Goal: Task Accomplishment & Management: Complete application form

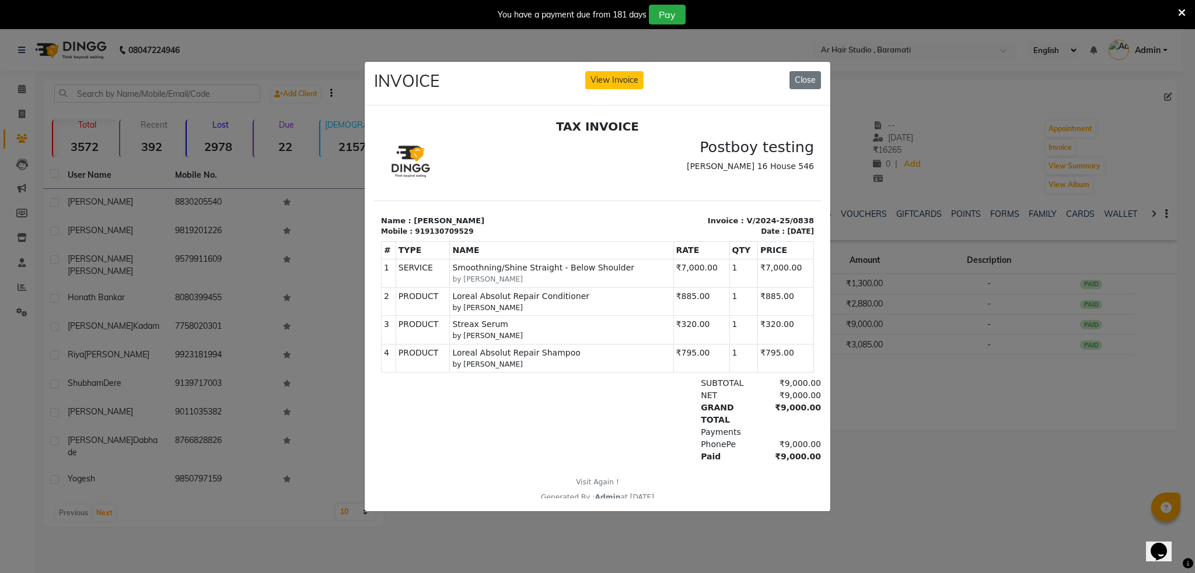
click at [585, 71] on button "View Invoice" at bounding box center [614, 80] width 58 height 18
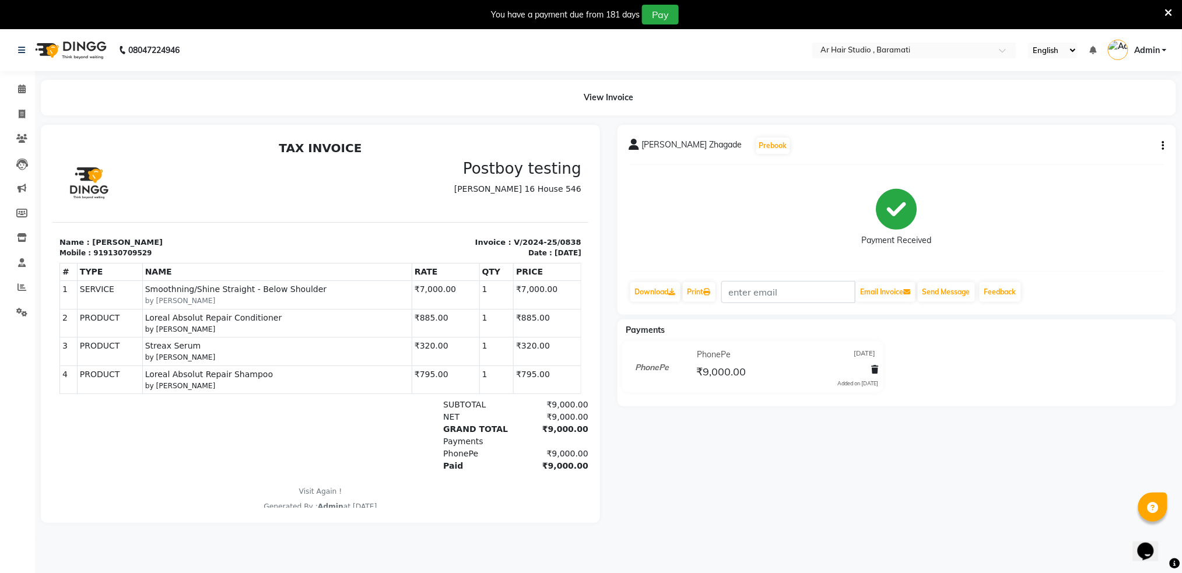
click at [856, 275] on div "[PERSON_NAME] Zhagade Prebook Payment Received Download Print Email Invoice Sen…" at bounding box center [897, 220] width 559 height 190
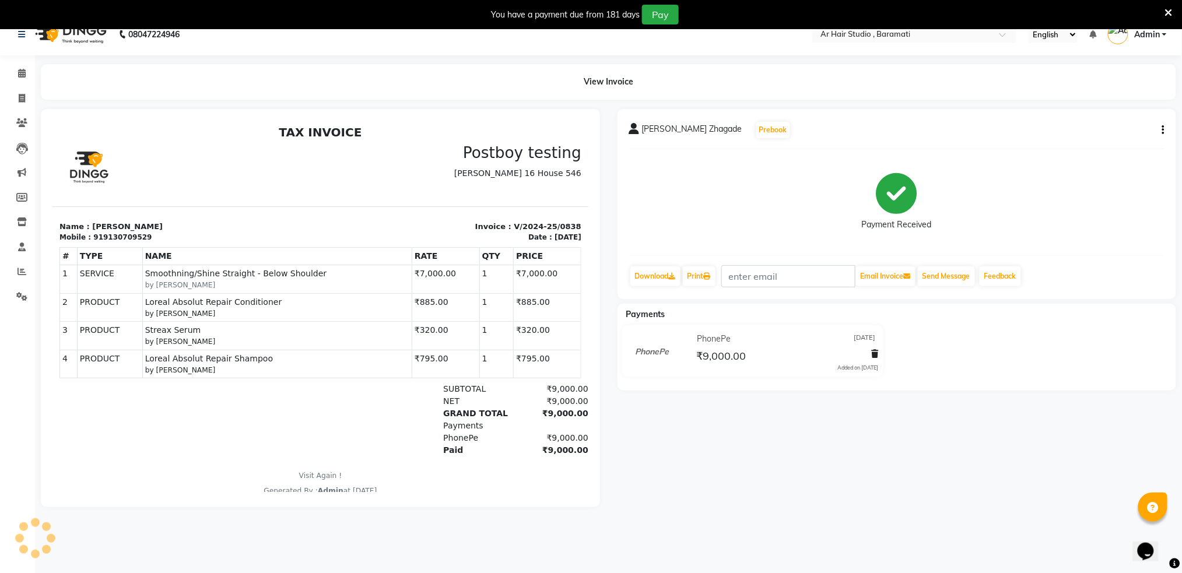
scroll to position [29, 0]
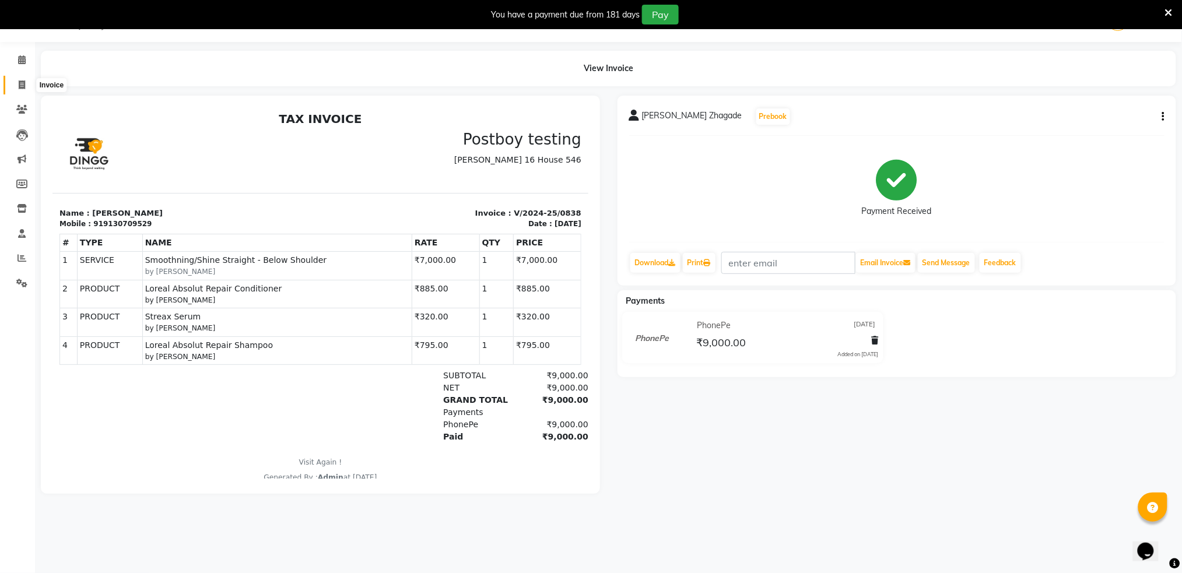
click at [20, 85] on icon at bounding box center [22, 84] width 6 height 9
select select "service"
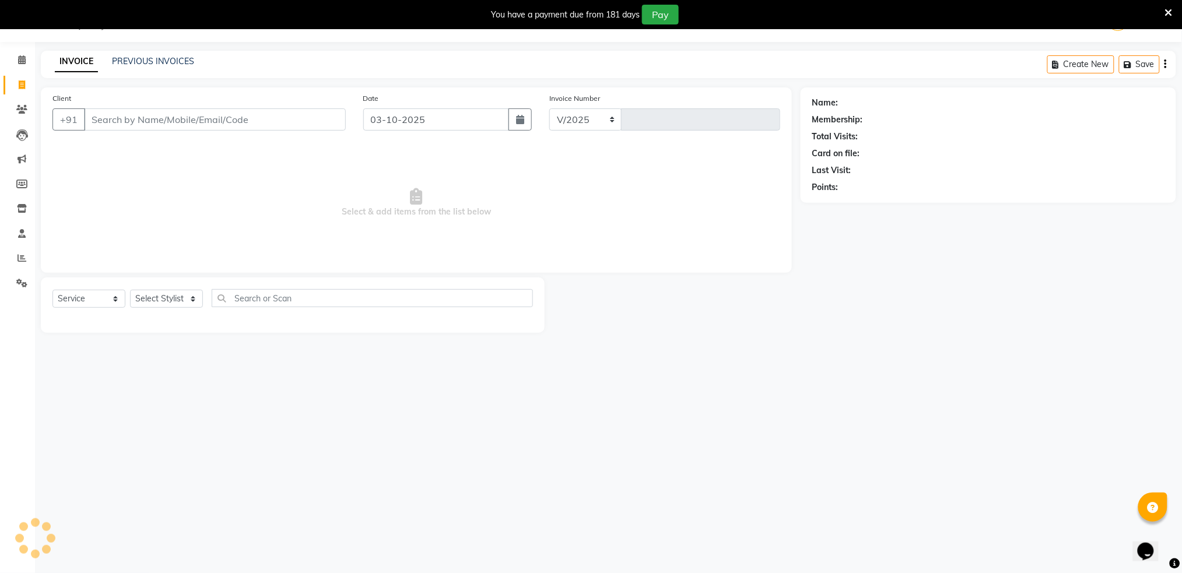
select select "672"
type input "1598"
click at [132, 120] on input "Client" at bounding box center [215, 119] width 262 height 22
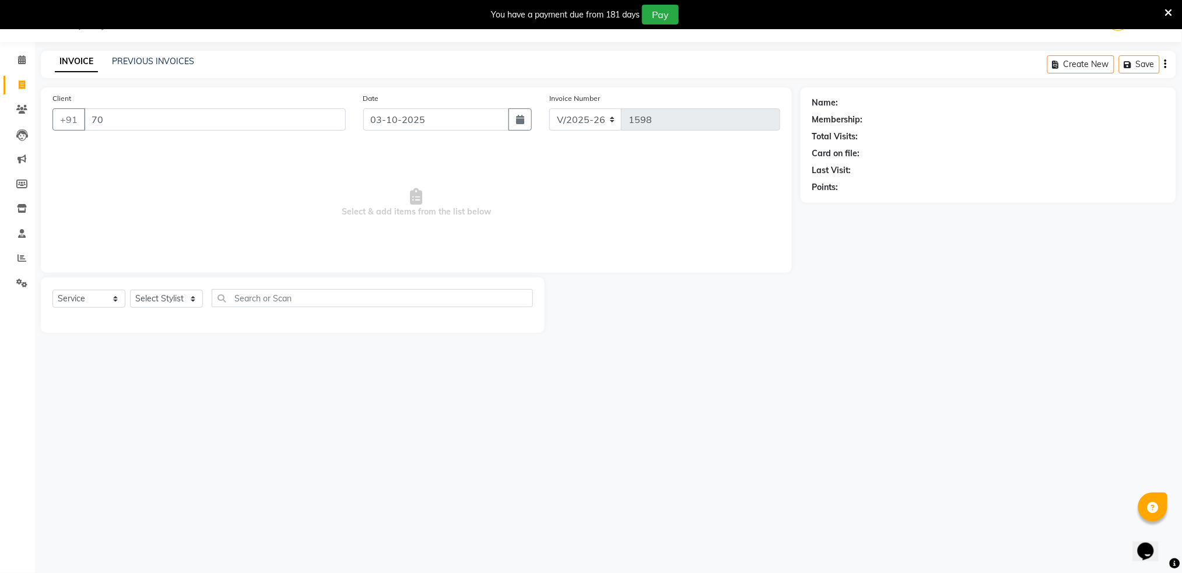
type input "7"
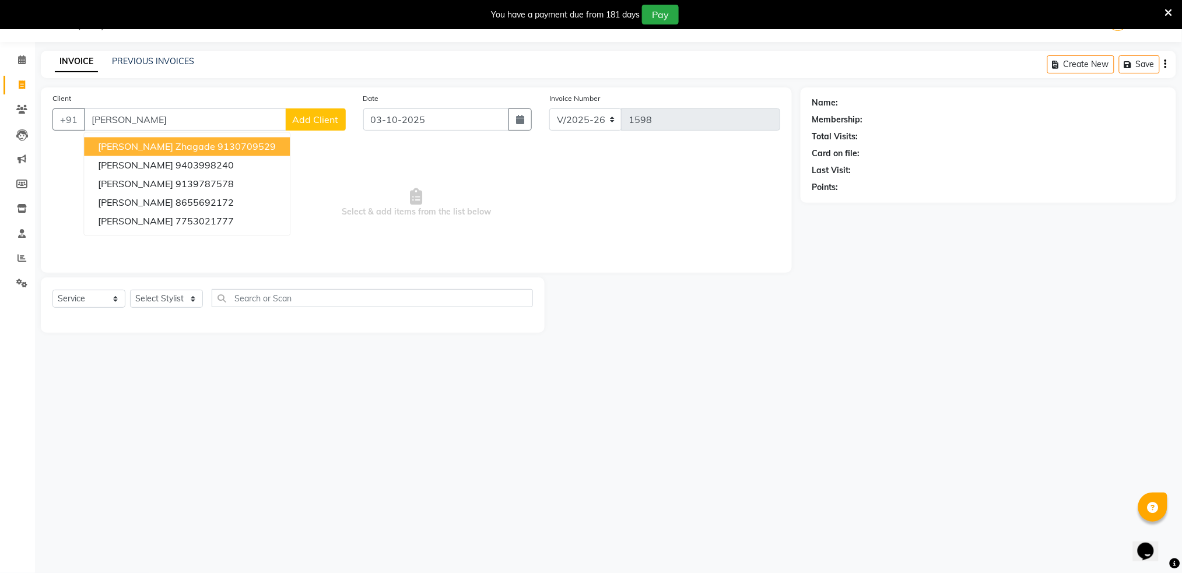
click at [197, 139] on button "[PERSON_NAME][GEOGRAPHIC_DATA]" at bounding box center [187, 147] width 206 height 19
type input "9130709529"
click at [197, 139] on div "Client [PHONE_NUMBER] [PERSON_NAME][GEOGRAPHIC_DATA] [PERSON_NAME] 9403998240 […" at bounding box center [199, 116] width 311 height 48
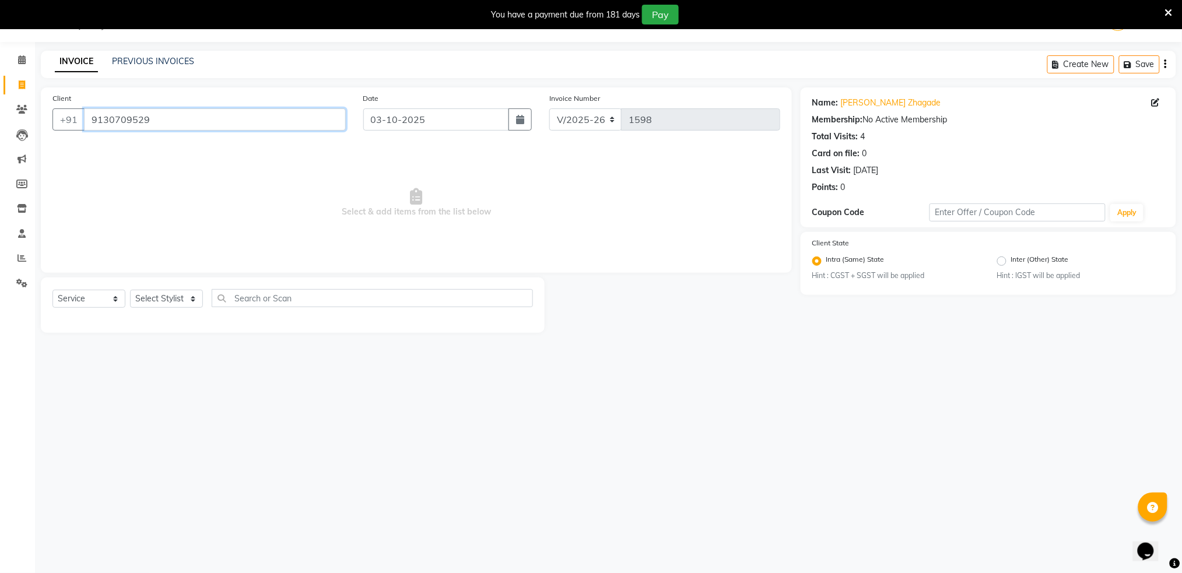
click at [176, 115] on input "9130709529" at bounding box center [215, 119] width 262 height 22
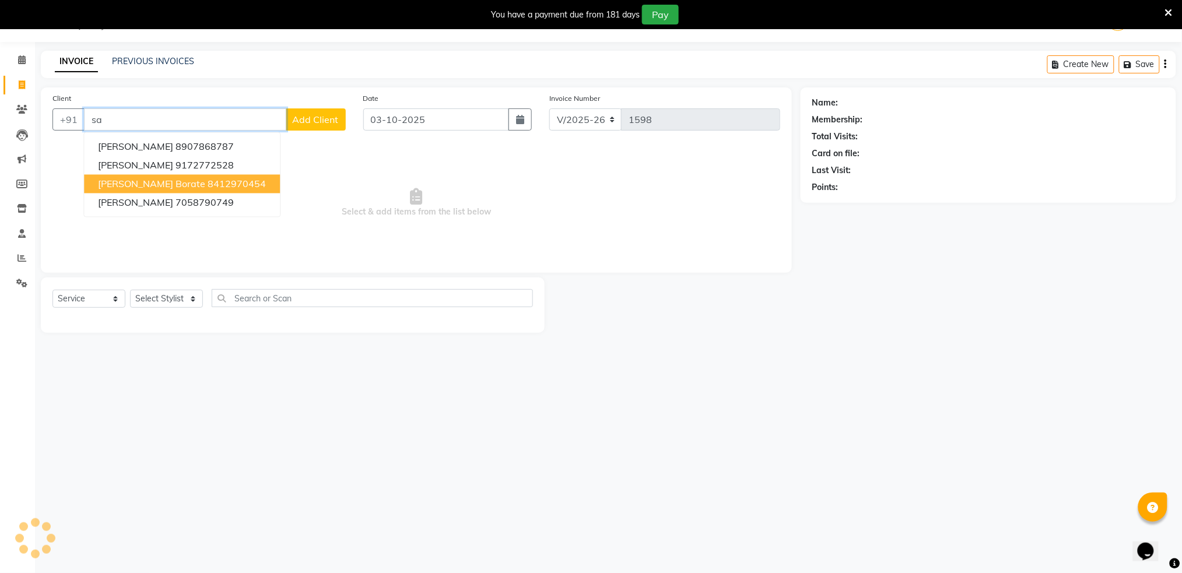
type input "s"
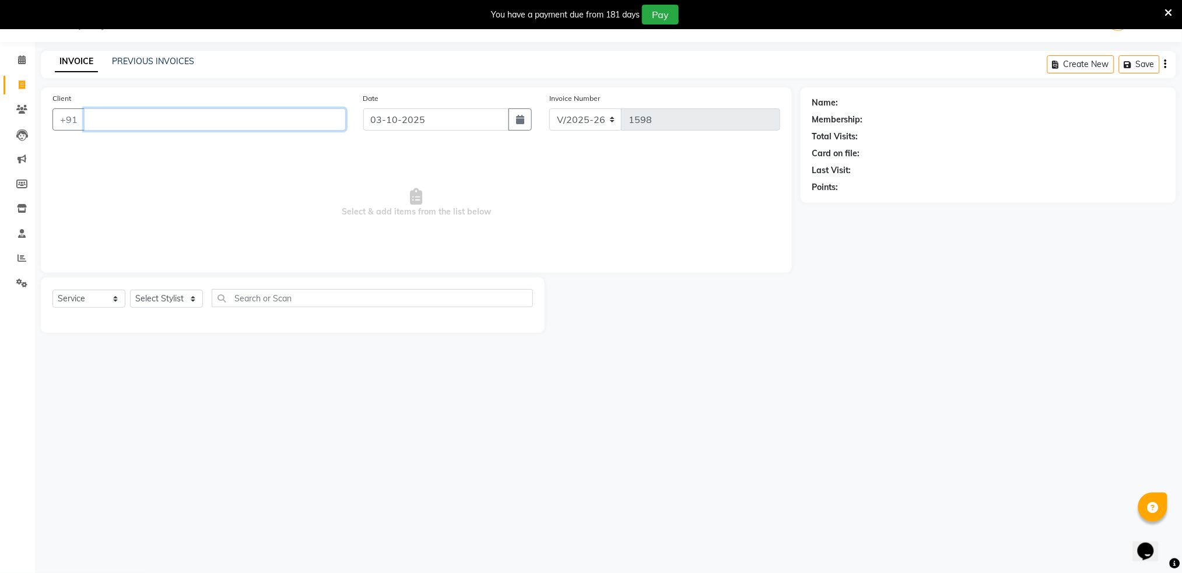
click at [206, 116] on input "Client" at bounding box center [215, 119] width 262 height 22
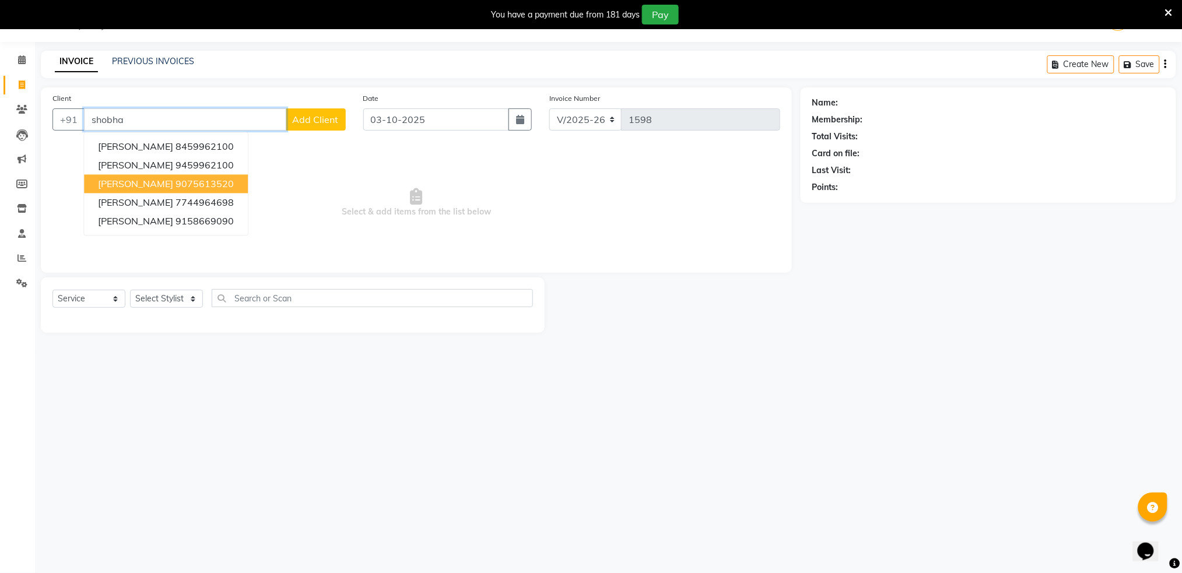
click at [178, 180] on ngb-highlight "9075613520" at bounding box center [205, 184] width 58 height 12
type input "9075613520"
click at [178, 180] on span "Select & add items from the list below" at bounding box center [416, 203] width 728 height 117
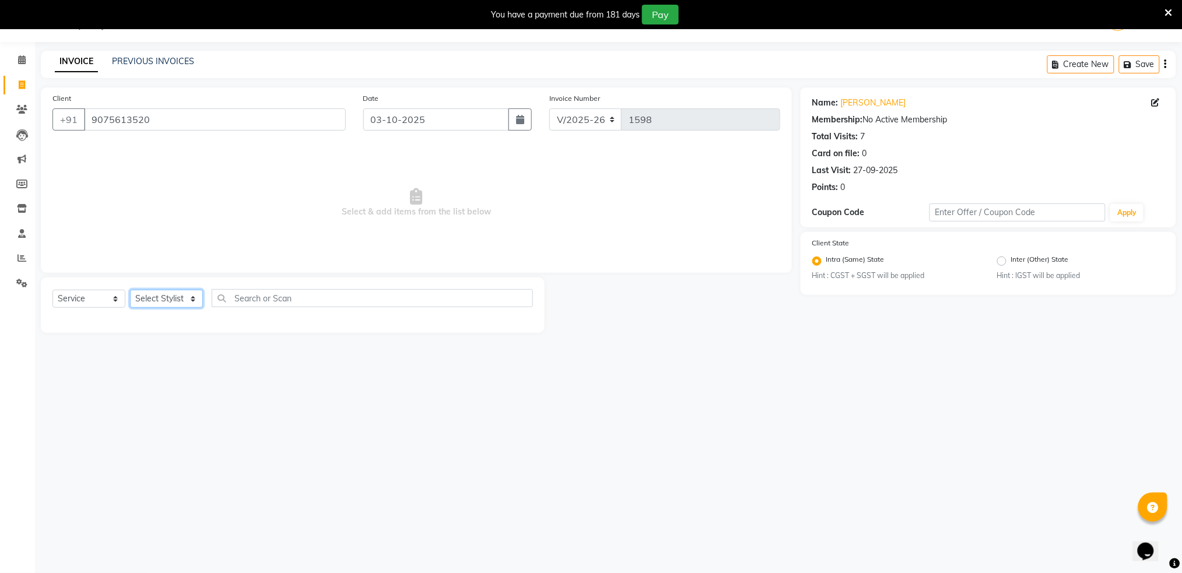
click at [176, 303] on select "Select Stylist Akshay shree [PERSON_NAME]" at bounding box center [166, 299] width 73 height 18
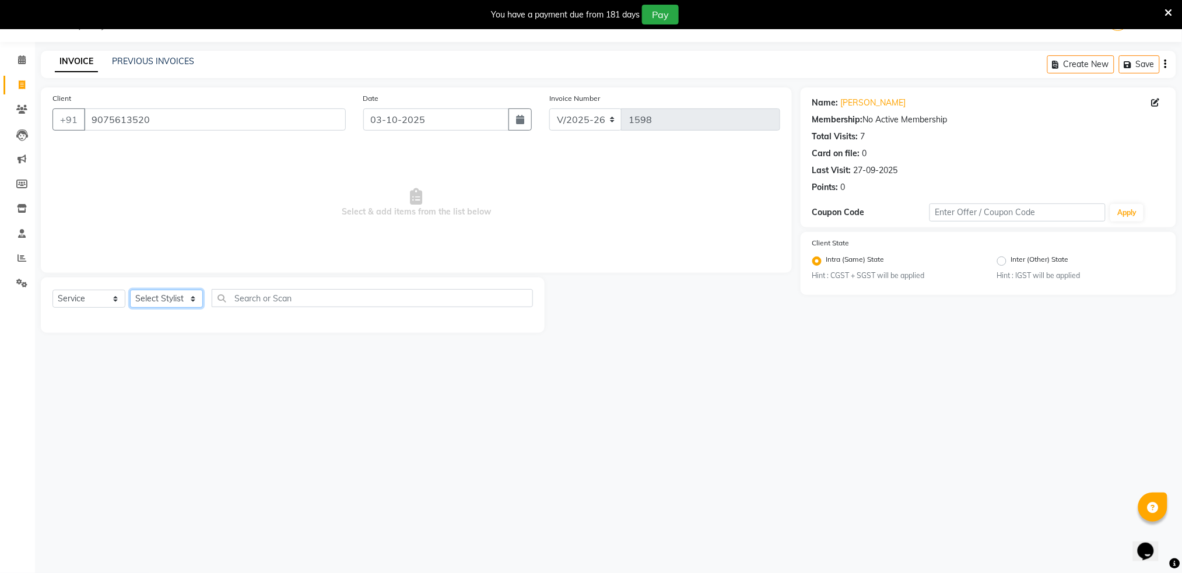
select select "79676"
click at [130, 290] on select "Select Stylist Akshay shree [PERSON_NAME]" at bounding box center [166, 299] width 73 height 18
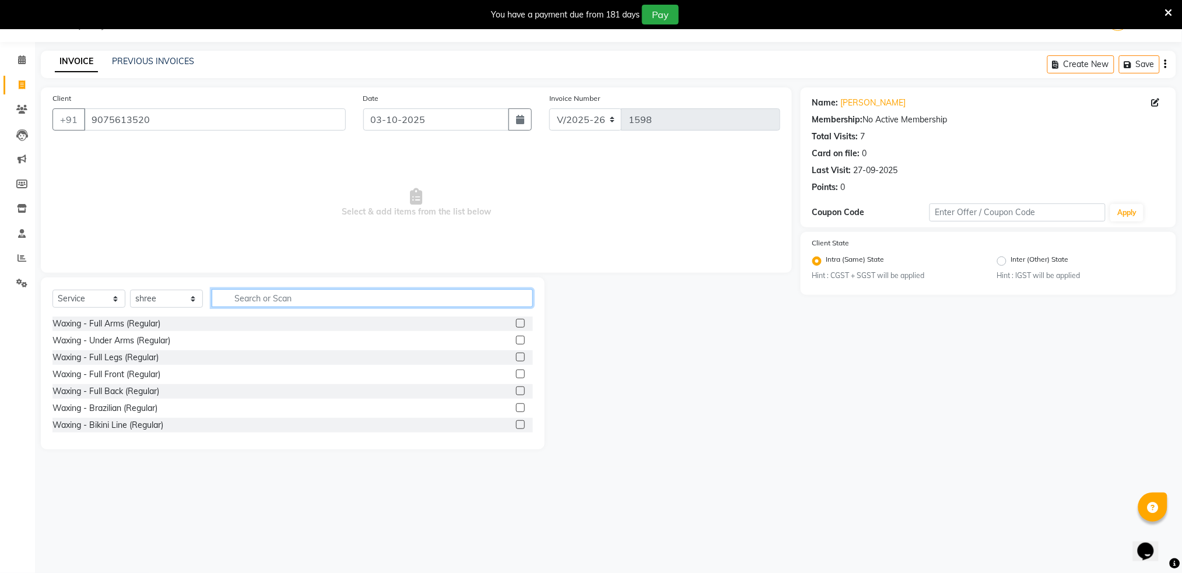
click at [276, 301] on input "text" at bounding box center [372, 298] width 321 height 18
type input "hair"
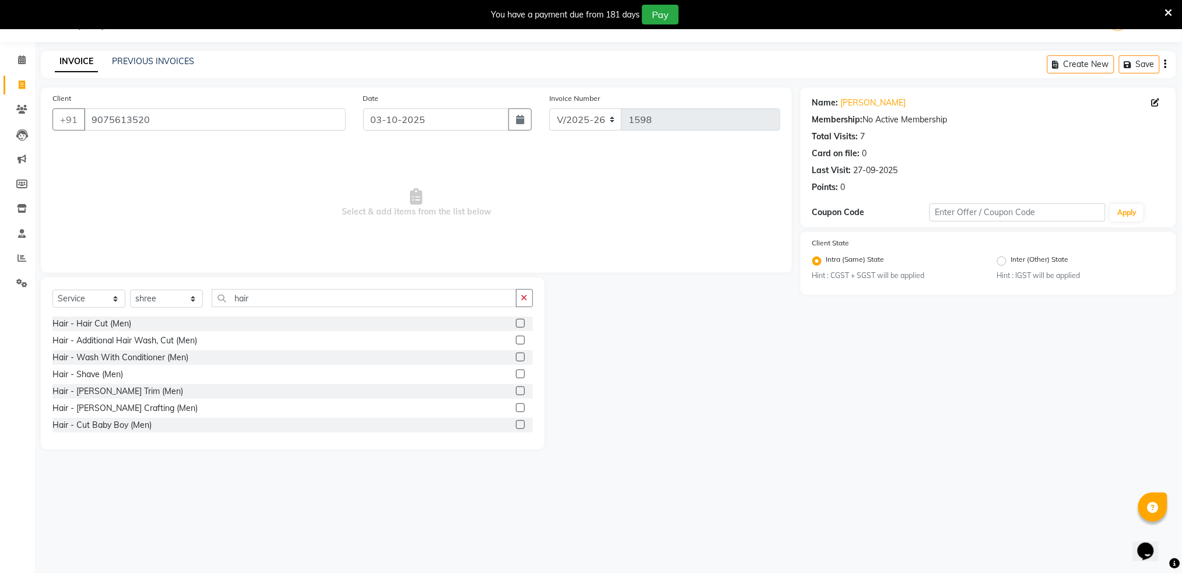
click at [516, 323] on label at bounding box center [520, 323] width 9 height 9
click at [516, 323] on input "checkbox" at bounding box center [520, 324] width 8 height 8
click at [516, 323] on label at bounding box center [520, 323] width 9 height 9
click at [516, 323] on input "checkbox" at bounding box center [520, 324] width 8 height 8
checkbox input "false"
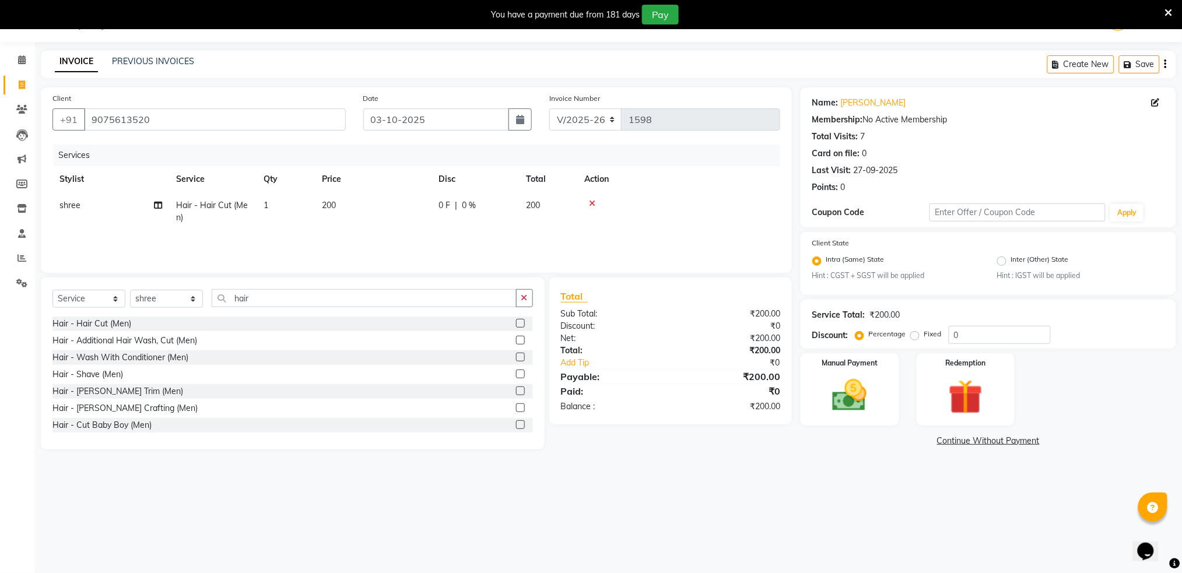
click at [590, 204] on icon at bounding box center [592, 203] width 6 height 8
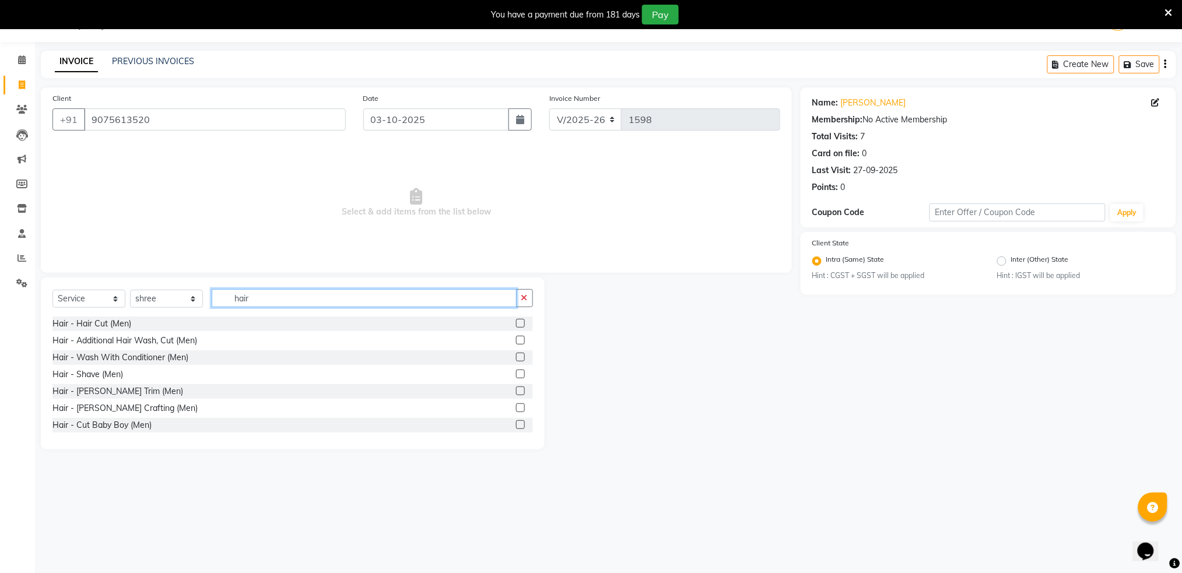
click at [397, 295] on input "hair" at bounding box center [364, 298] width 305 height 18
type input "h"
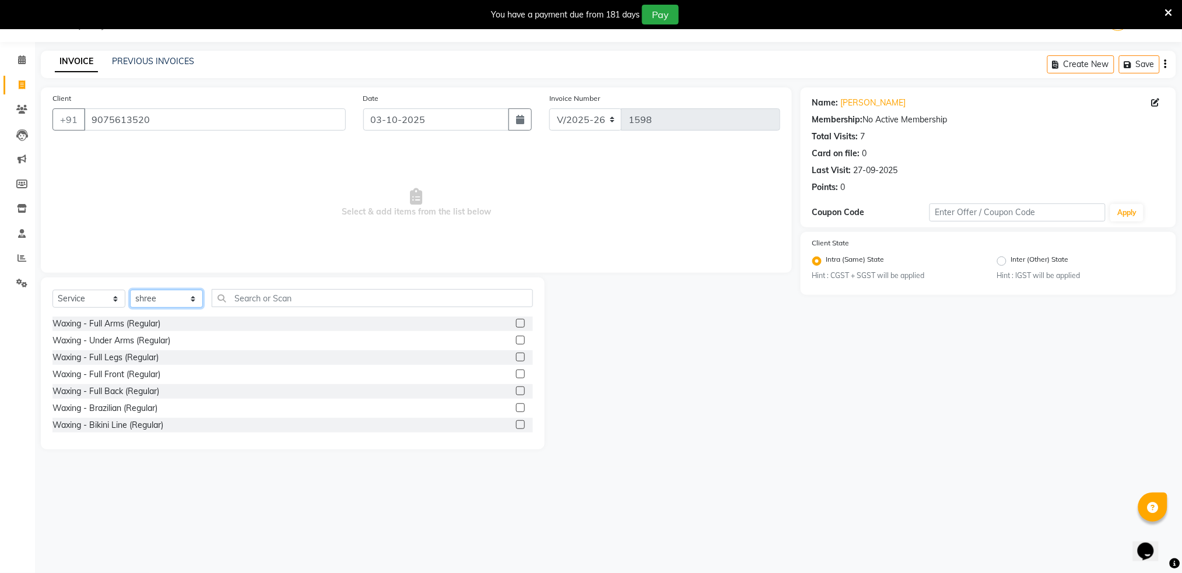
click at [148, 293] on select "Select Stylist Akshay shree [PERSON_NAME]" at bounding box center [166, 299] width 73 height 18
click at [148, 300] on select "Select Stylist Akshay shree [PERSON_NAME]" at bounding box center [166, 299] width 73 height 18
click at [155, 296] on select "Select Stylist Akshay shree [PERSON_NAME]" at bounding box center [166, 299] width 73 height 18
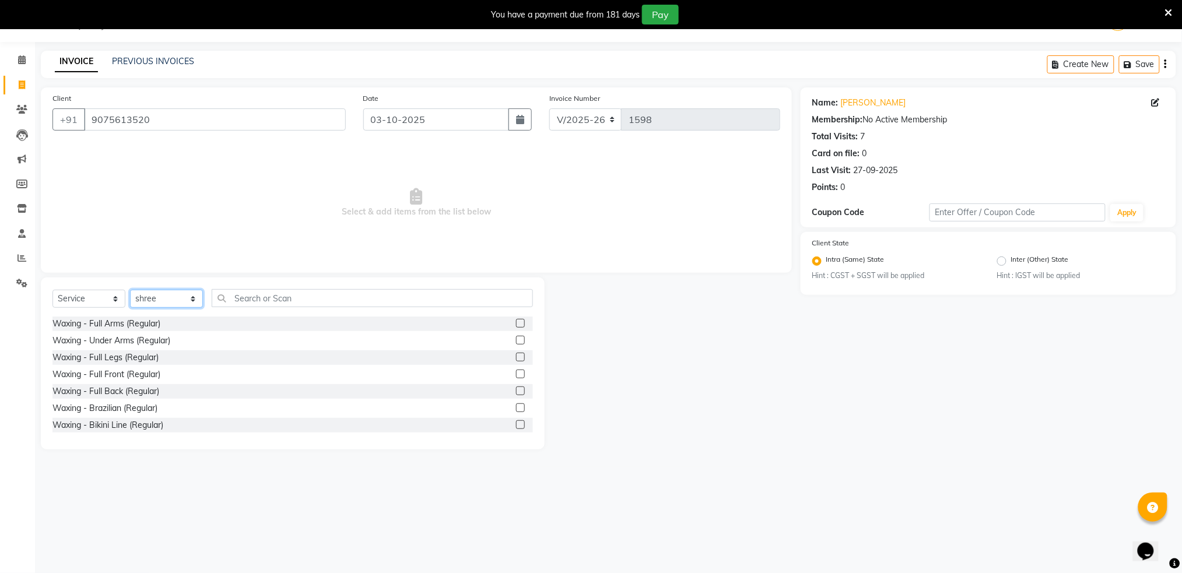
select select "89943"
click at [130, 290] on select "Select Stylist Akshay shree [PERSON_NAME]" at bounding box center [166, 299] width 73 height 18
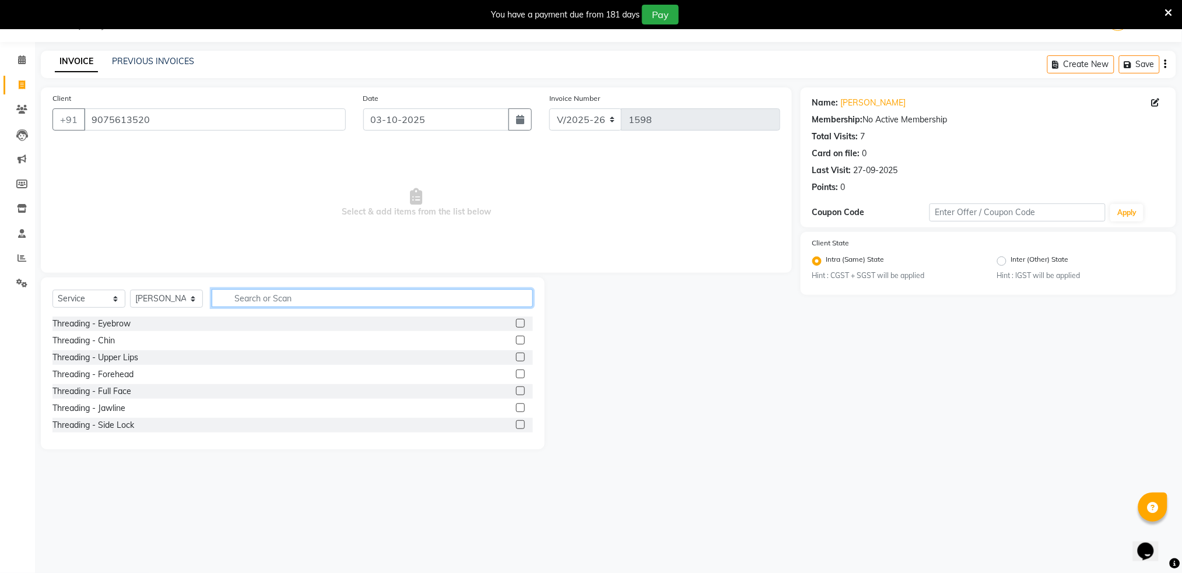
click at [283, 300] on input "text" at bounding box center [372, 298] width 321 height 18
type input "p"
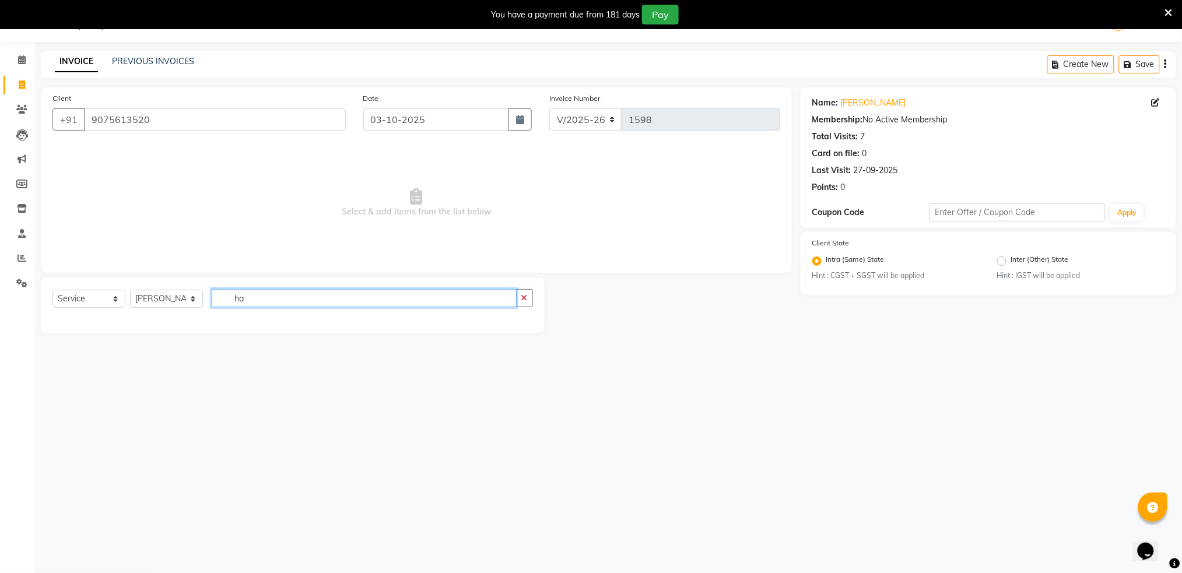
type input "h"
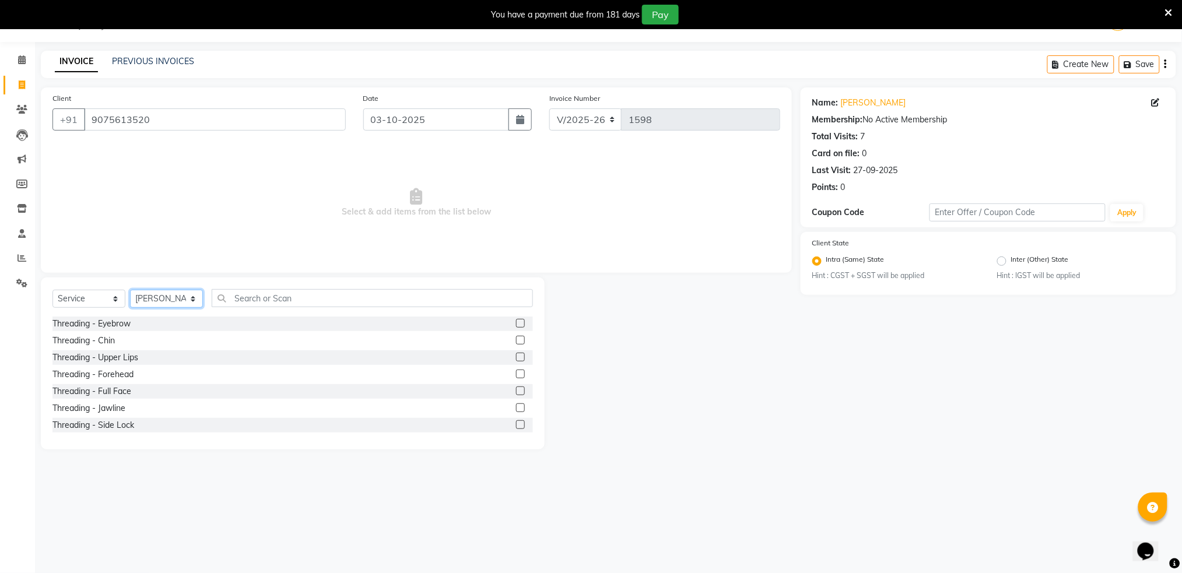
click at [168, 299] on select "Select Stylist Akshay shree [PERSON_NAME]" at bounding box center [166, 299] width 73 height 18
click at [184, 301] on select "Select Stylist Akshay shree [PERSON_NAME]" at bounding box center [166, 299] width 73 height 18
click at [165, 298] on select "Select Stylist Akshay shree [PERSON_NAME]" at bounding box center [166, 299] width 73 height 18
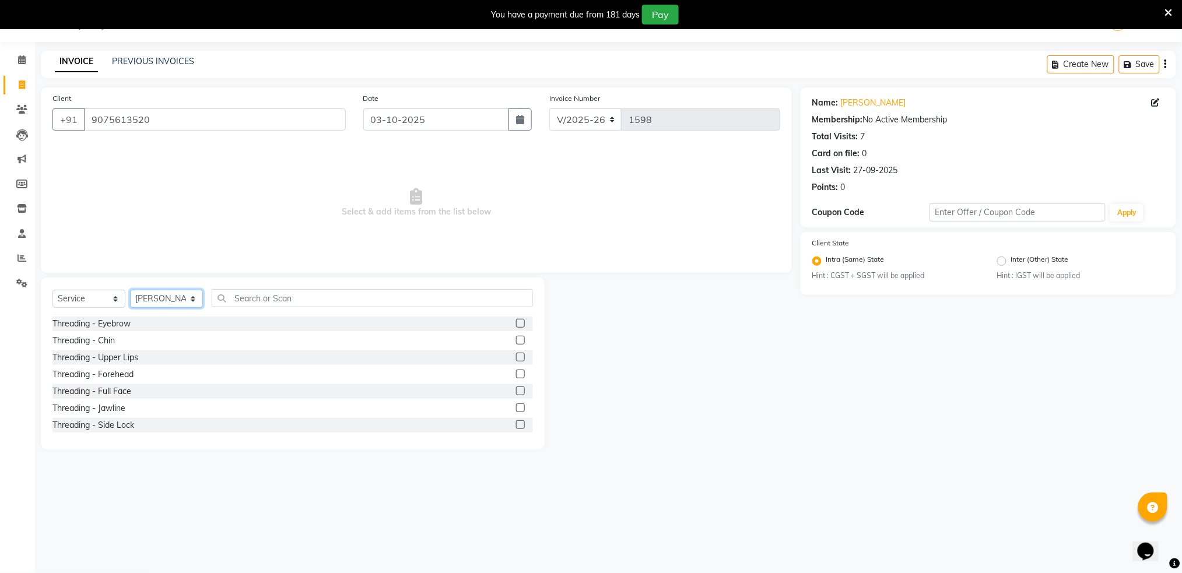
click at [165, 298] on select "Select Stylist Akshay shree [PERSON_NAME]" at bounding box center [166, 299] width 73 height 18
select select "79676"
click at [130, 290] on select "Select Stylist Akshay shree [PERSON_NAME]" at bounding box center [166, 299] width 73 height 18
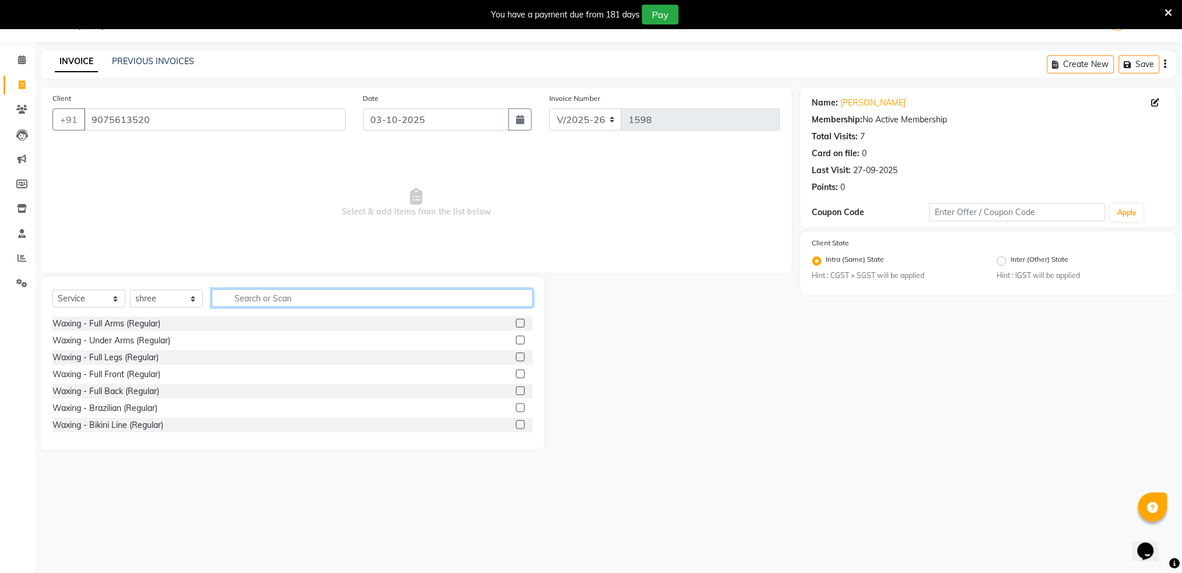
click at [294, 302] on input "text" at bounding box center [372, 298] width 321 height 18
type input "hair cut"
click at [516, 376] on label at bounding box center [520, 374] width 9 height 9
click at [516, 376] on input "checkbox" at bounding box center [520, 375] width 8 height 8
click at [516, 376] on label at bounding box center [520, 374] width 9 height 9
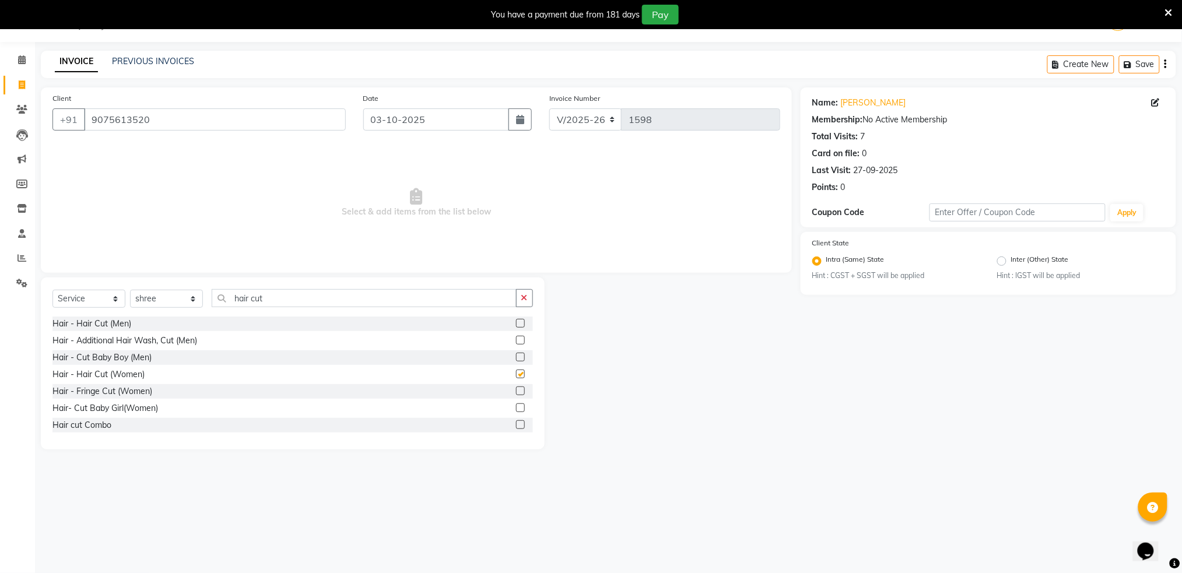
click at [516, 376] on input "checkbox" at bounding box center [520, 375] width 8 height 8
checkbox input "false"
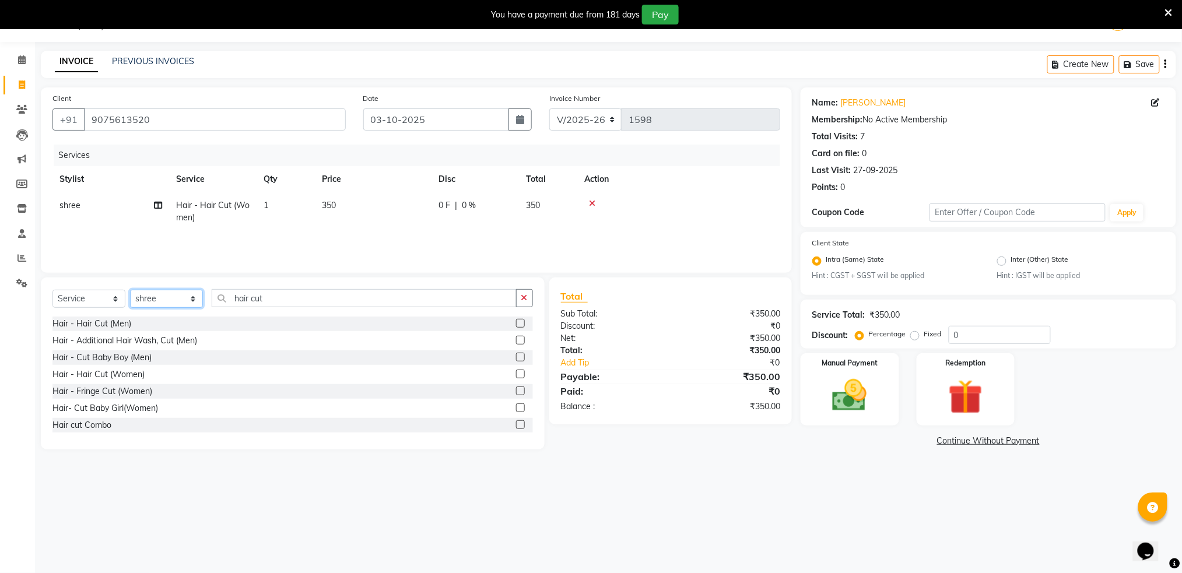
click at [144, 301] on select "Select Stylist Akshay shree [PERSON_NAME]" at bounding box center [166, 299] width 73 height 18
select select "89943"
click at [130, 290] on select "Select Stylist Akshay shree [PERSON_NAME]" at bounding box center [166, 299] width 73 height 18
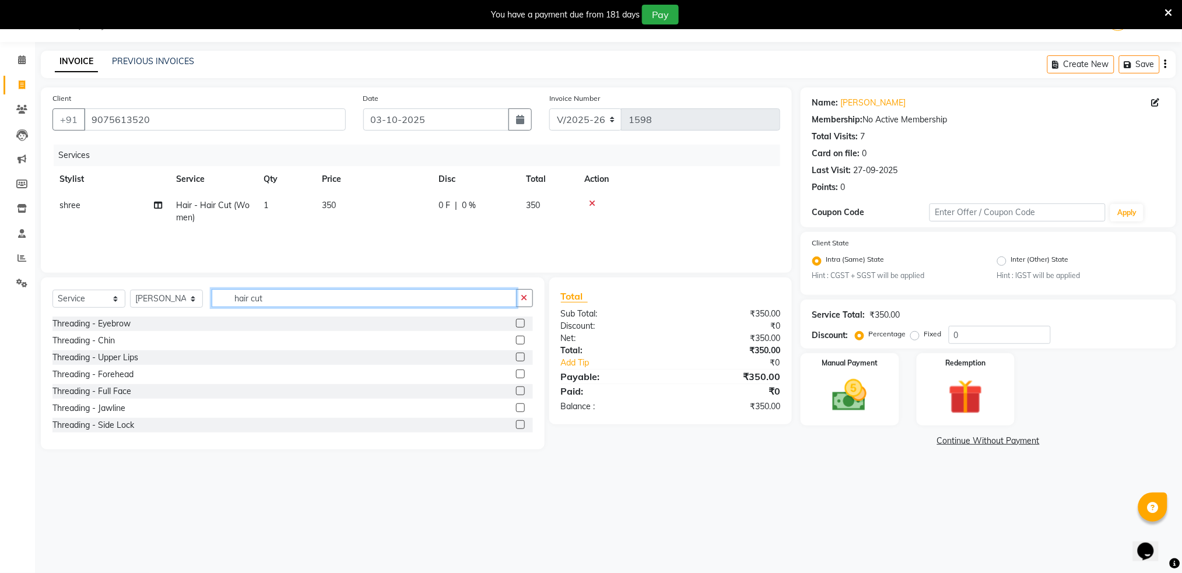
click at [310, 290] on input "hair cut" at bounding box center [364, 298] width 305 height 18
type input "h"
type input "hair spa"
click at [516, 339] on label at bounding box center [520, 340] width 9 height 9
click at [516, 339] on input "checkbox" at bounding box center [520, 341] width 8 height 8
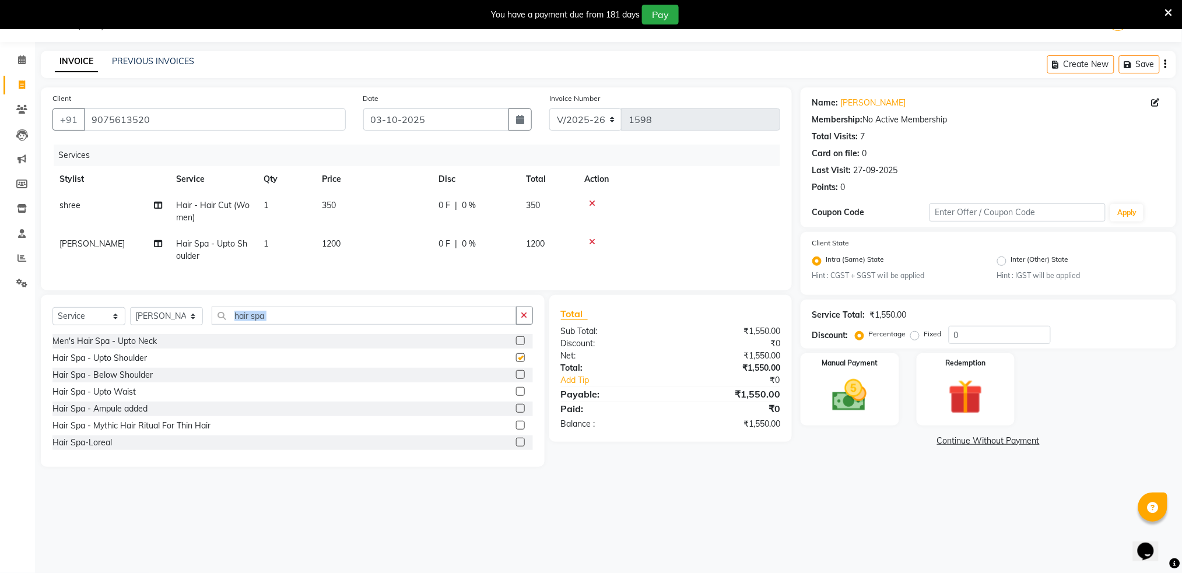
click at [506, 334] on div "Select Service Product Membership Package Voucher Prepaid Gift Card Select Styl…" at bounding box center [292, 320] width 481 height 27
checkbox input "false"
click at [413, 325] on input "hair spa" at bounding box center [364, 316] width 305 height 18
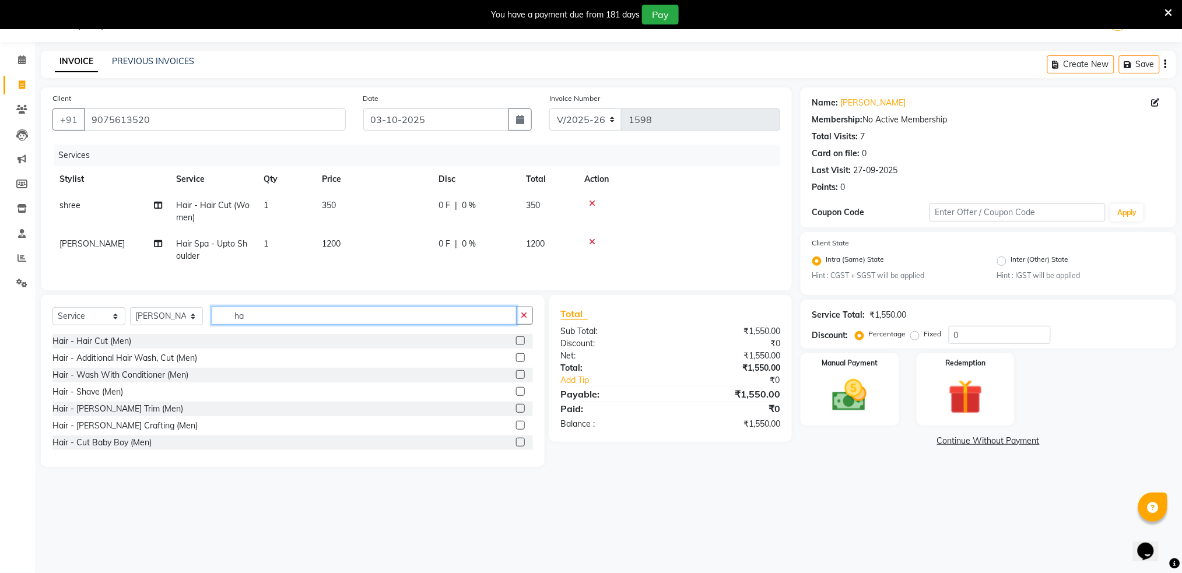
type input "h"
type input "f"
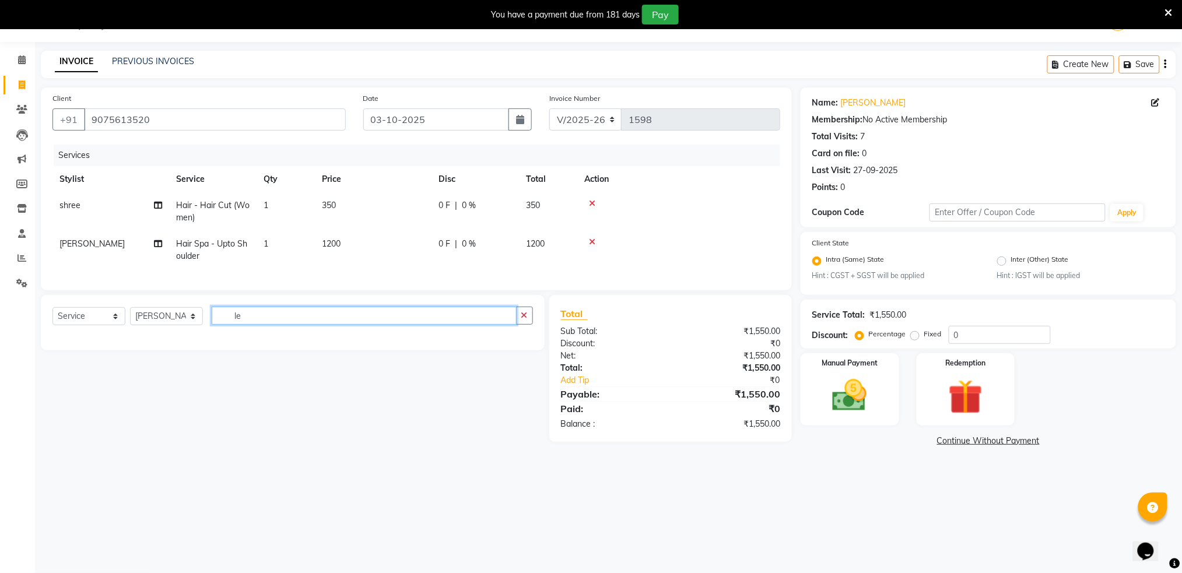
type input "l"
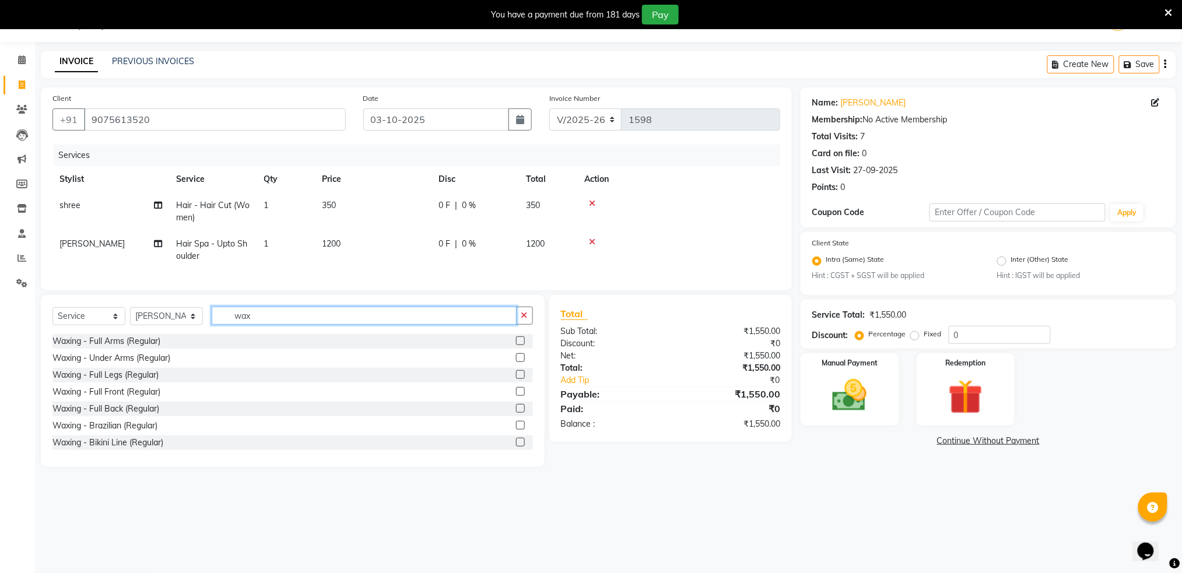
type input "wax"
click at [516, 379] on label at bounding box center [520, 374] width 9 height 9
click at [516, 379] on input "checkbox" at bounding box center [520, 376] width 8 height 8
click at [516, 349] on div at bounding box center [524, 341] width 17 height 15
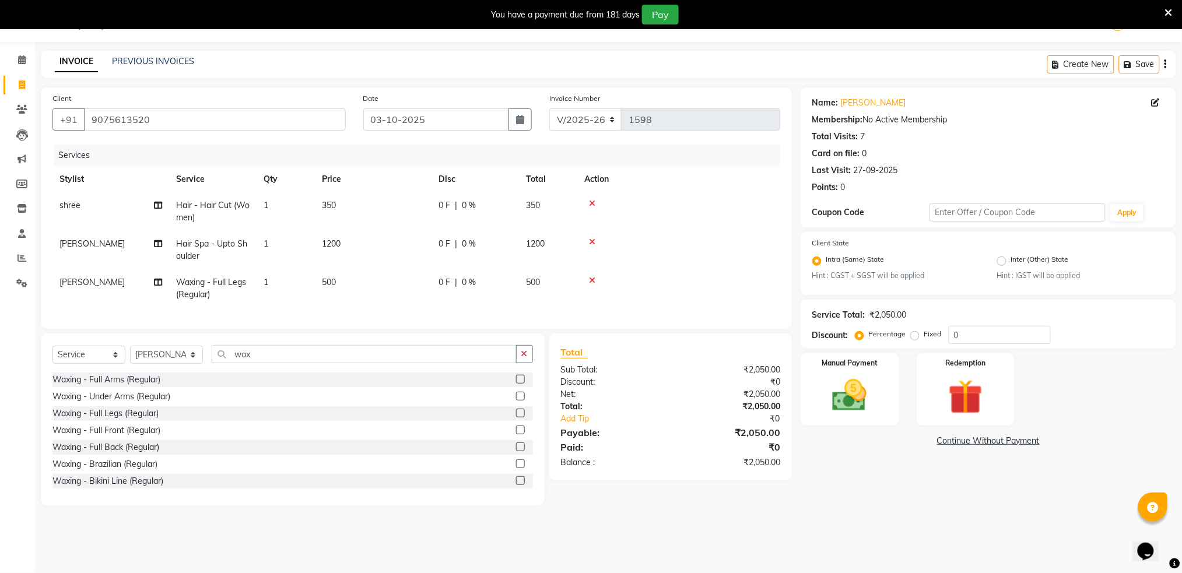
checkbox input "false"
click at [538, 244] on span "1200" at bounding box center [535, 244] width 19 height 10
click at [519, 244] on td "0 F | 0 %" at bounding box center [475, 250] width 87 height 38
select select "89943"
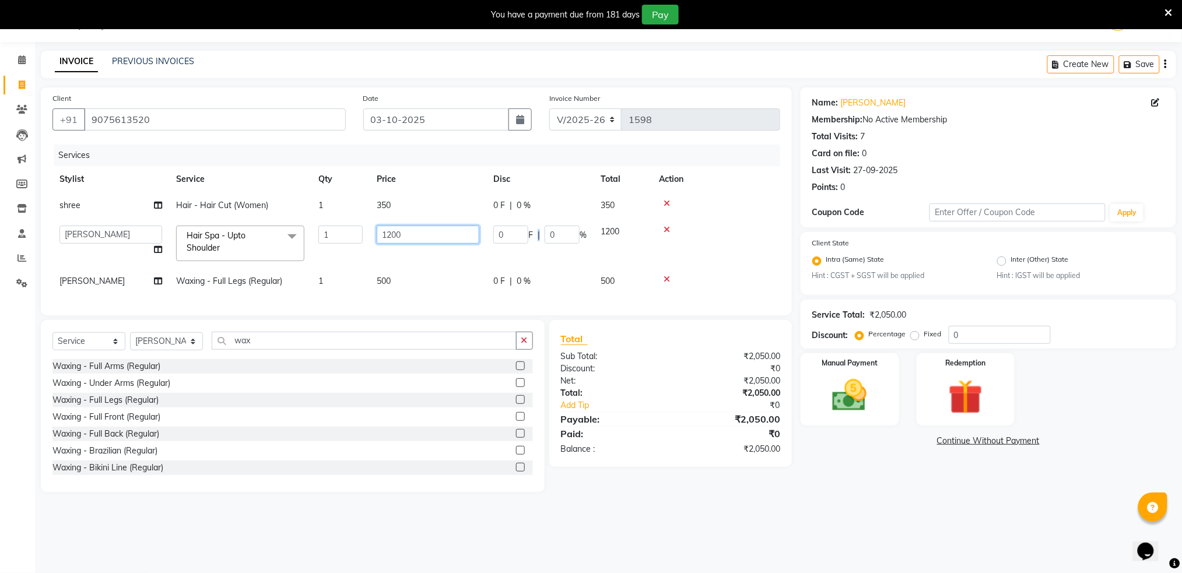
click at [412, 237] on input "1200" at bounding box center [428, 235] width 103 height 18
type input "1"
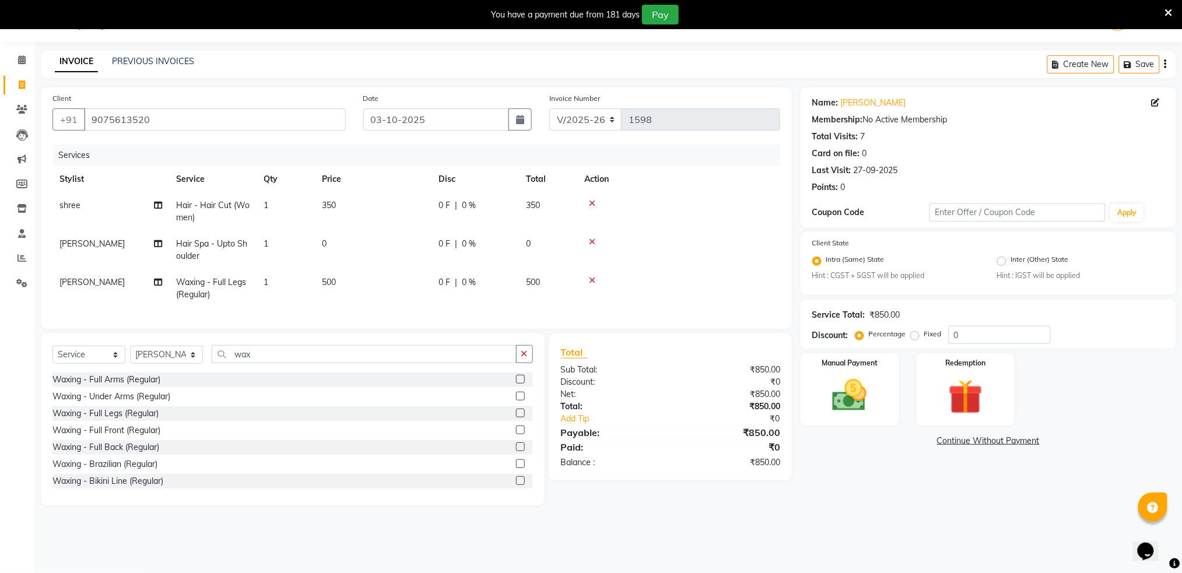
click at [396, 204] on td "350" at bounding box center [373, 211] width 117 height 38
select select "79676"
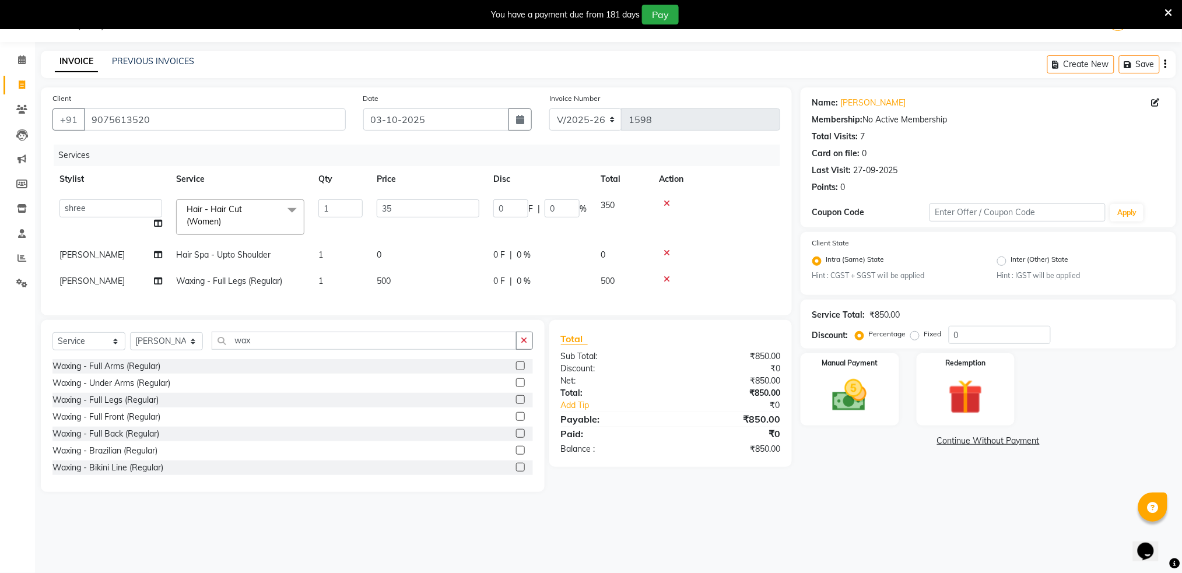
type input "3"
type input "200"
click at [733, 219] on td at bounding box center [716, 217] width 128 height 50
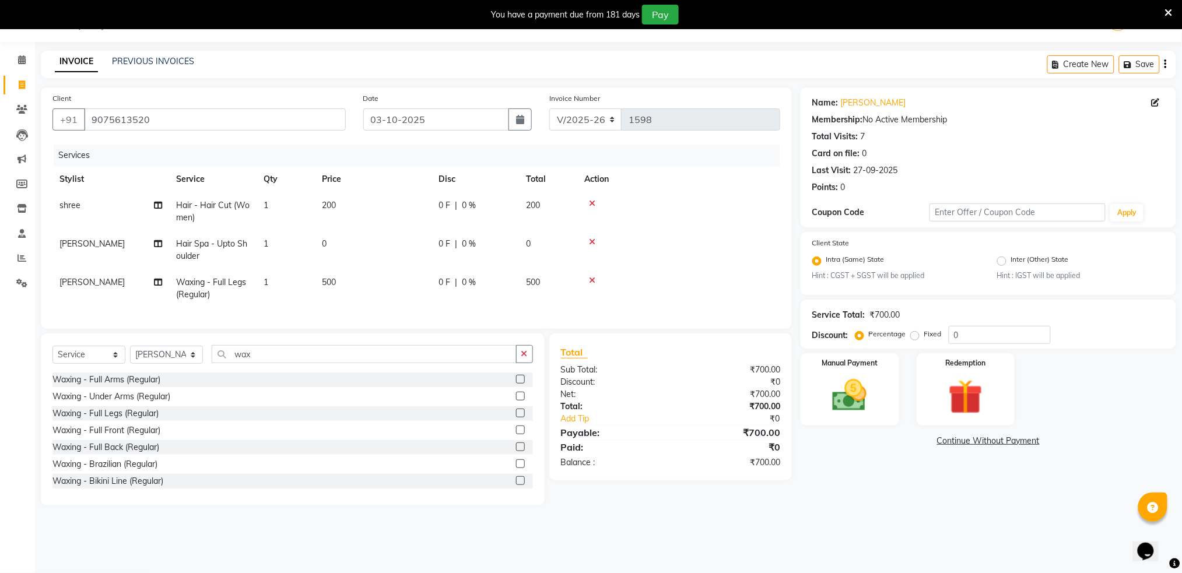
click at [335, 244] on td "0" at bounding box center [373, 250] width 117 height 38
select select "89943"
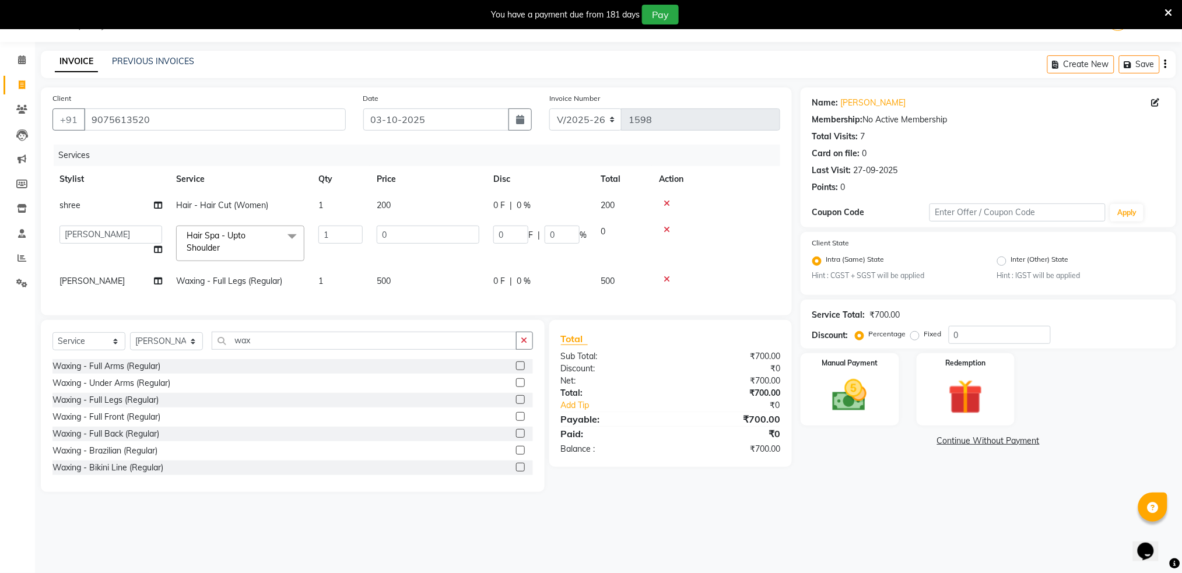
click at [335, 244] on td "1" at bounding box center [340, 244] width 58 height 50
click at [420, 232] on input "0" at bounding box center [428, 235] width 103 height 18
type input "500"
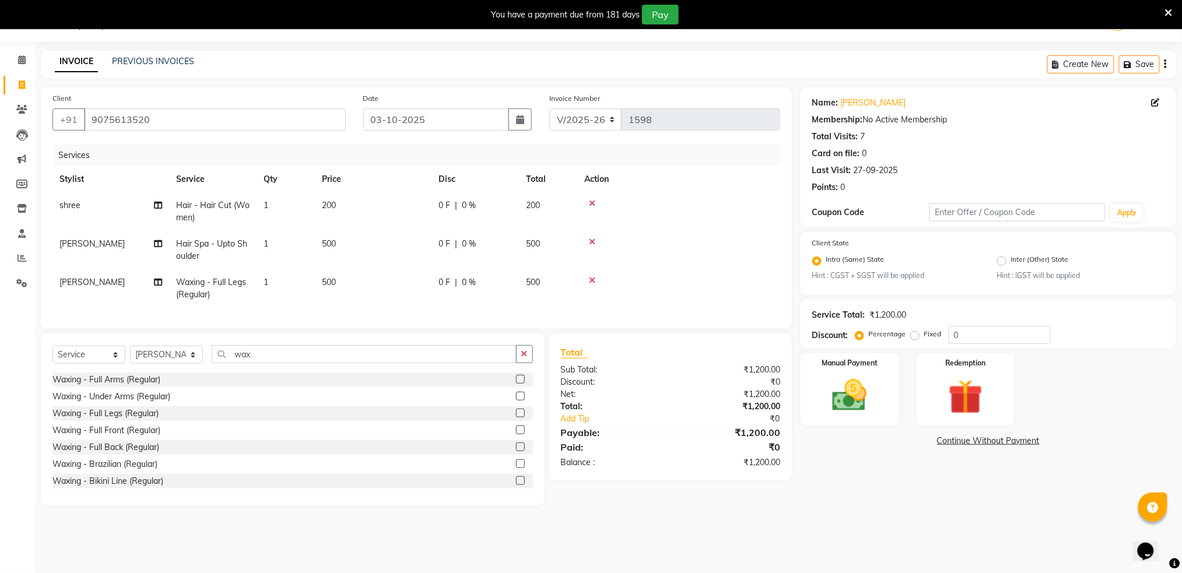
click at [740, 206] on div at bounding box center [678, 203] width 189 height 8
click at [824, 377] on img at bounding box center [850, 395] width 58 height 41
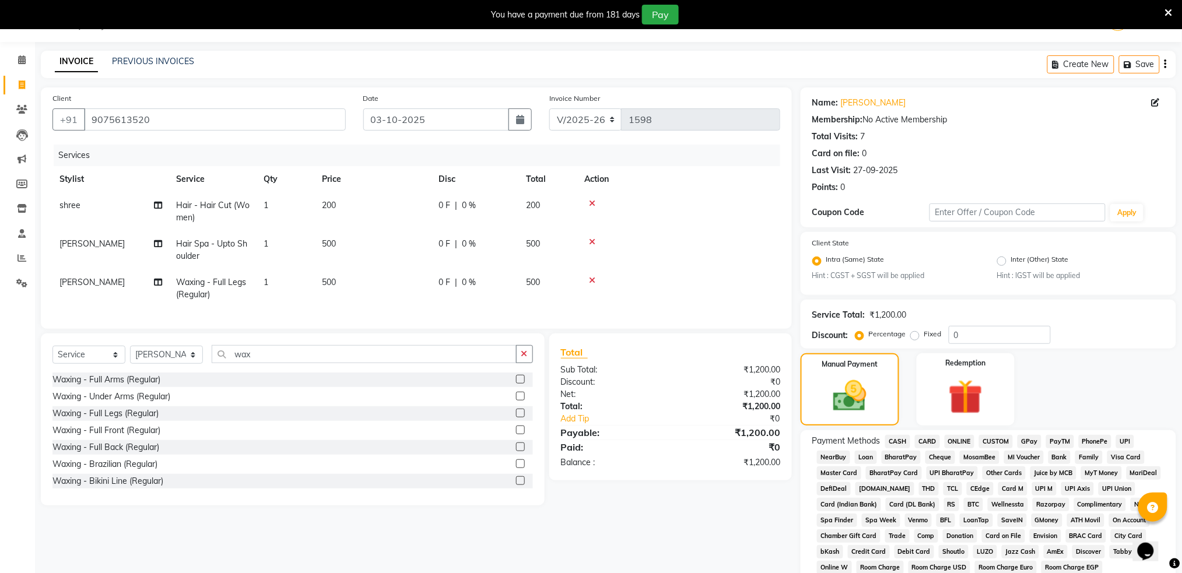
click at [892, 442] on span "CASH" at bounding box center [897, 441] width 25 height 13
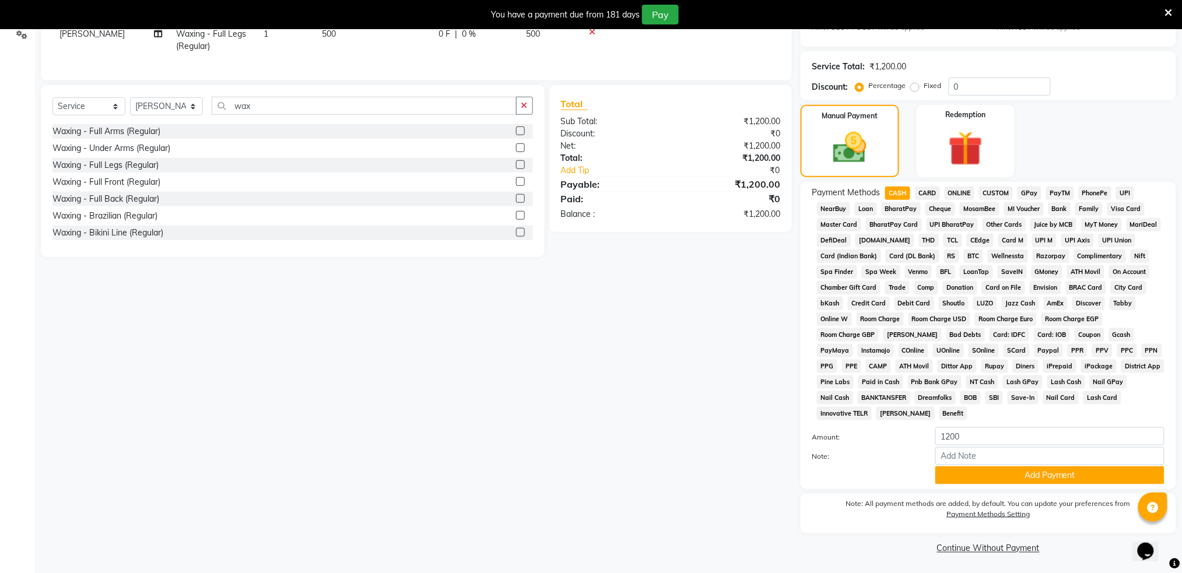
scroll to position [280, 0]
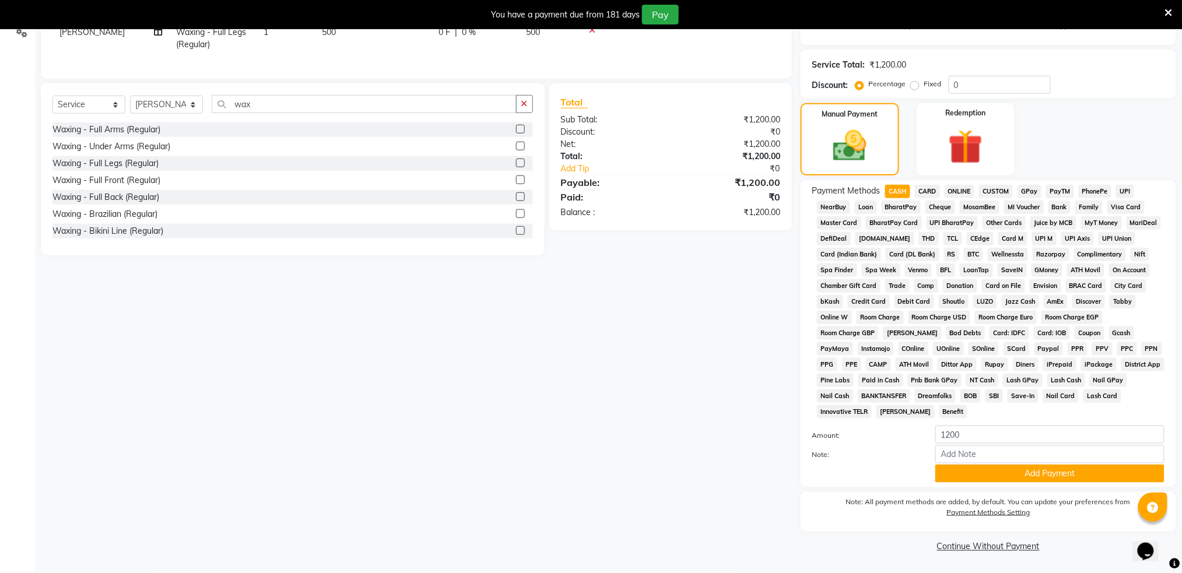
drag, startPoint x: 1188, startPoint y: 563, endPoint x: 23, endPoint y: 13, distance: 1288.4
click at [1037, 472] on button "Add Payment" at bounding box center [1050, 474] width 229 height 18
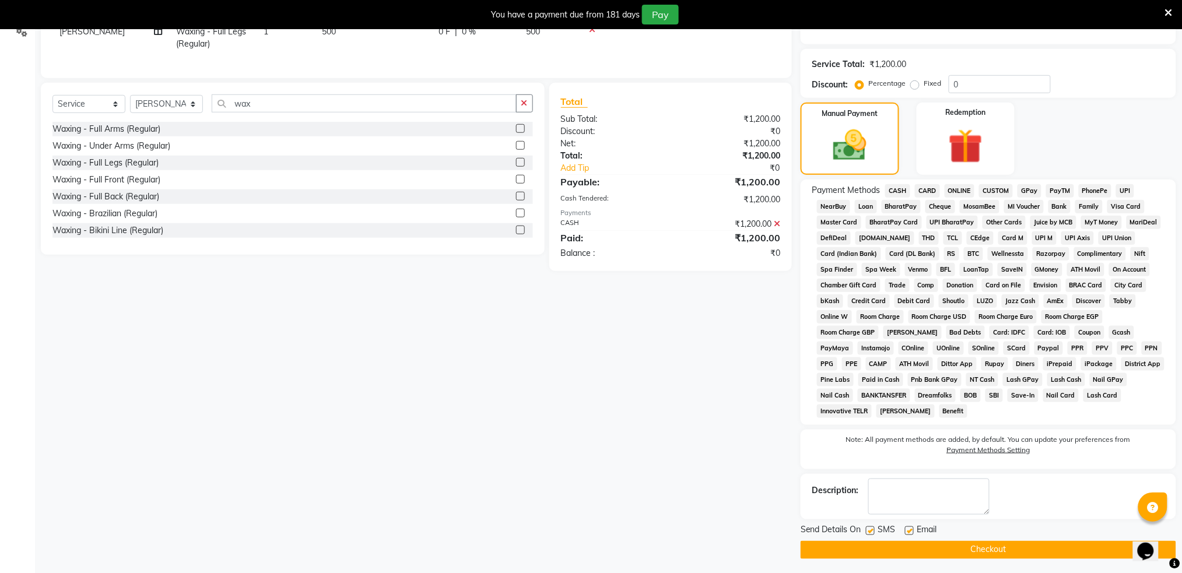
click at [870, 533] on label at bounding box center [870, 531] width 9 height 9
click at [870, 533] on input "checkbox" at bounding box center [870, 532] width 8 height 8
checkbox input "false"
click at [885, 555] on button "Checkout" at bounding box center [989, 550] width 376 height 18
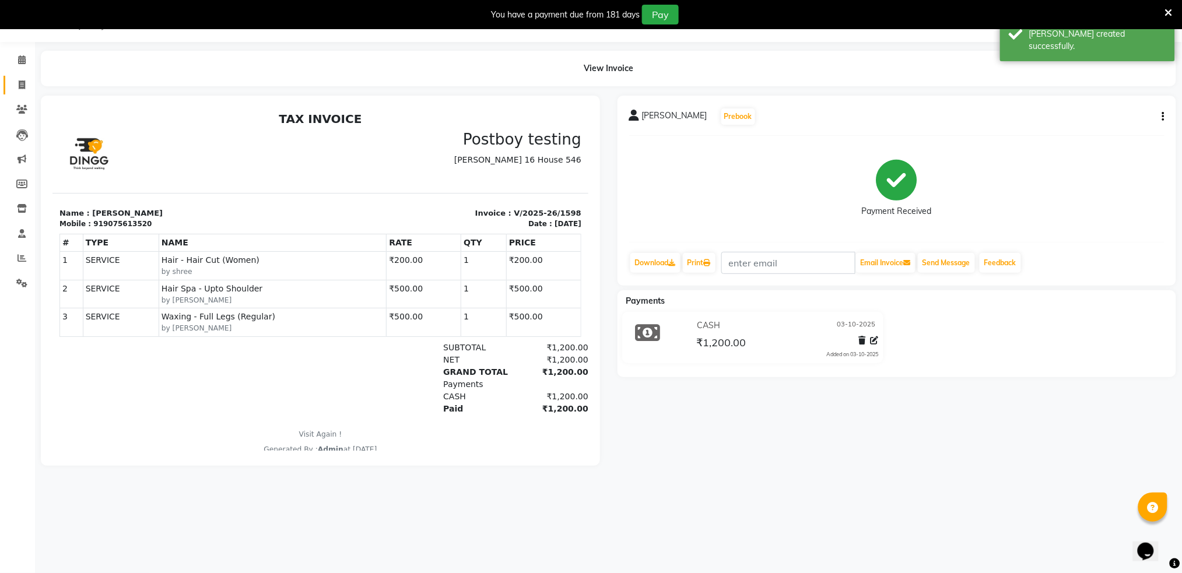
click at [19, 77] on link "Invoice" at bounding box center [17, 85] width 28 height 19
select select "service"
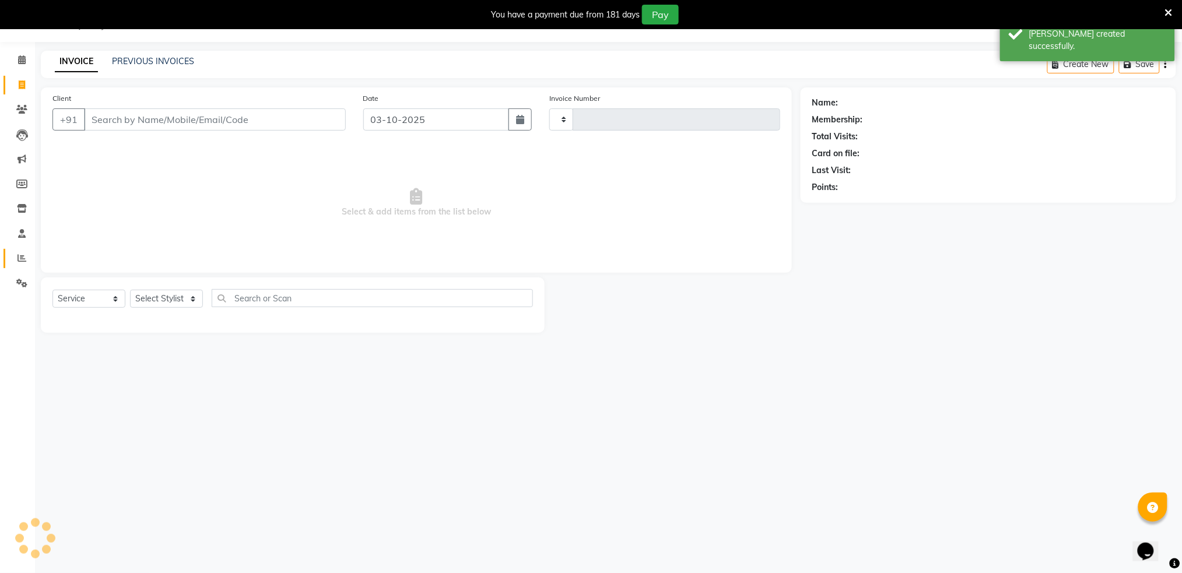
type input "1599"
select select "672"
click at [20, 254] on icon at bounding box center [21, 258] width 9 height 9
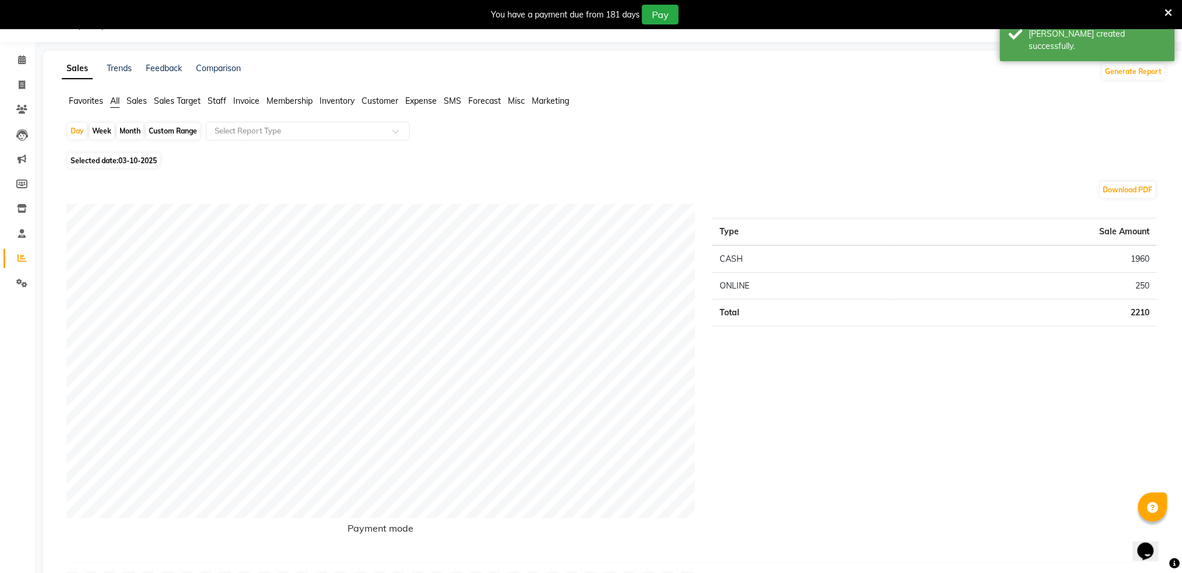
click at [123, 130] on div "Month" at bounding box center [130, 131] width 27 height 16
select select "10"
select select "2025"
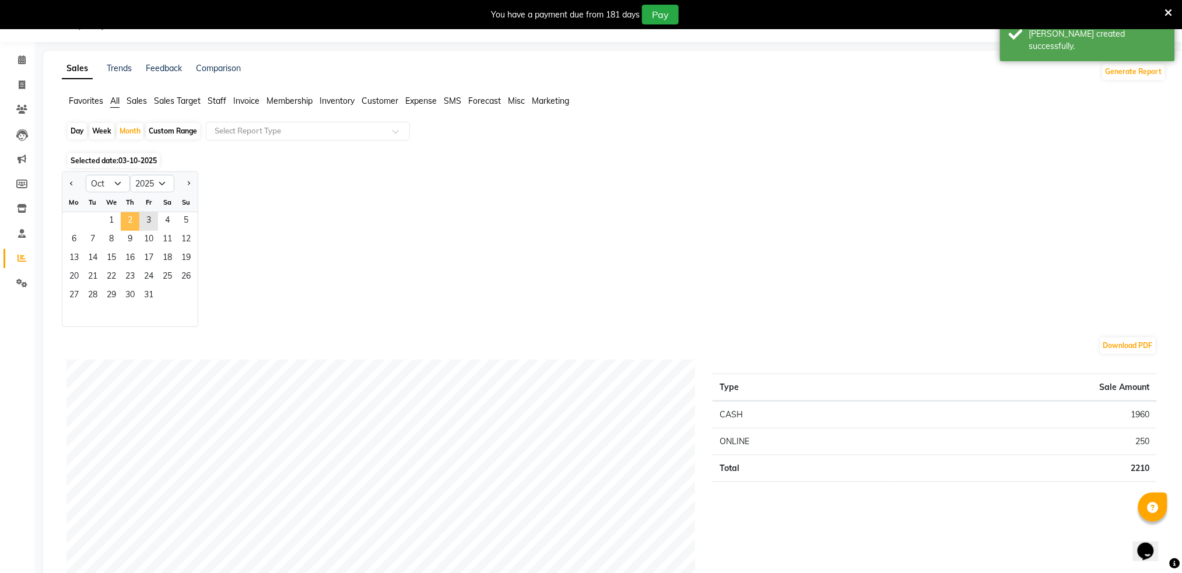
click at [121, 226] on span "2" at bounding box center [130, 221] width 19 height 19
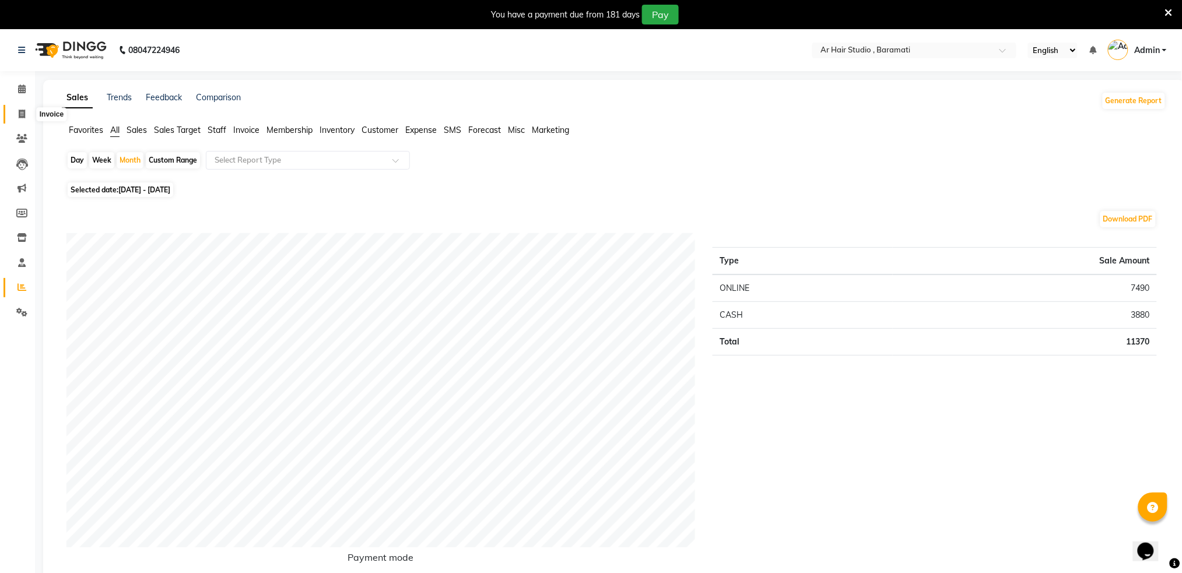
click at [20, 114] on icon at bounding box center [22, 114] width 6 height 9
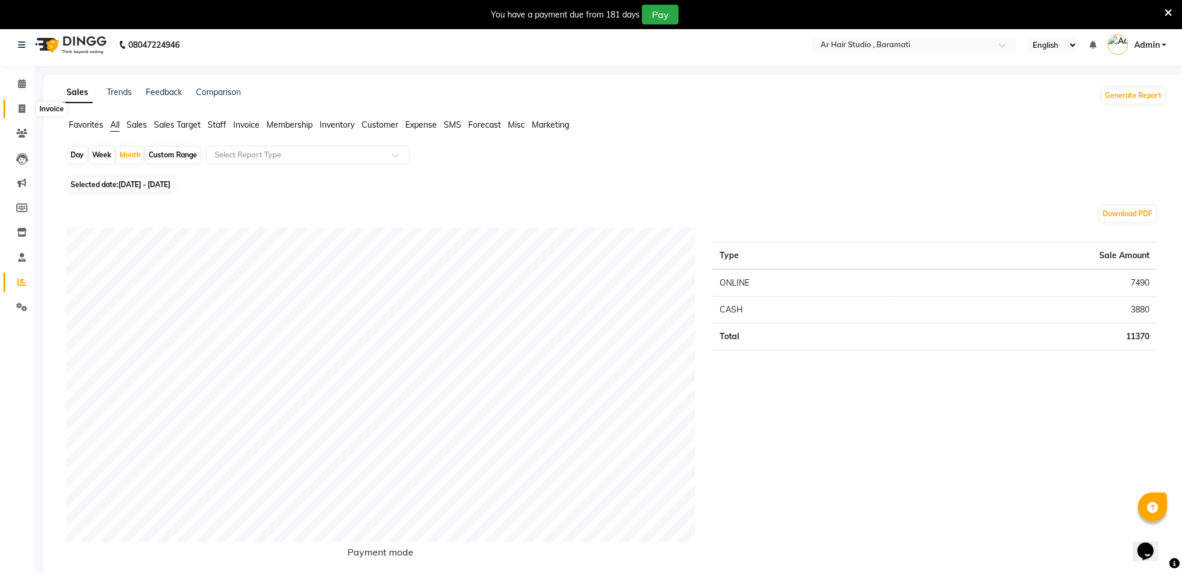
select select "service"
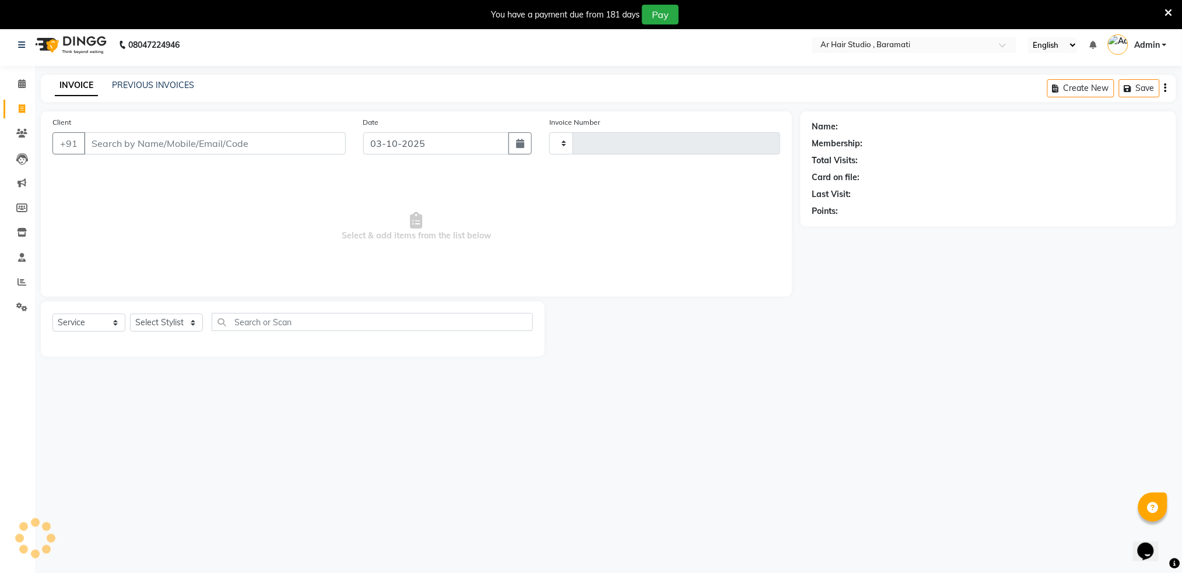
scroll to position [29, 0]
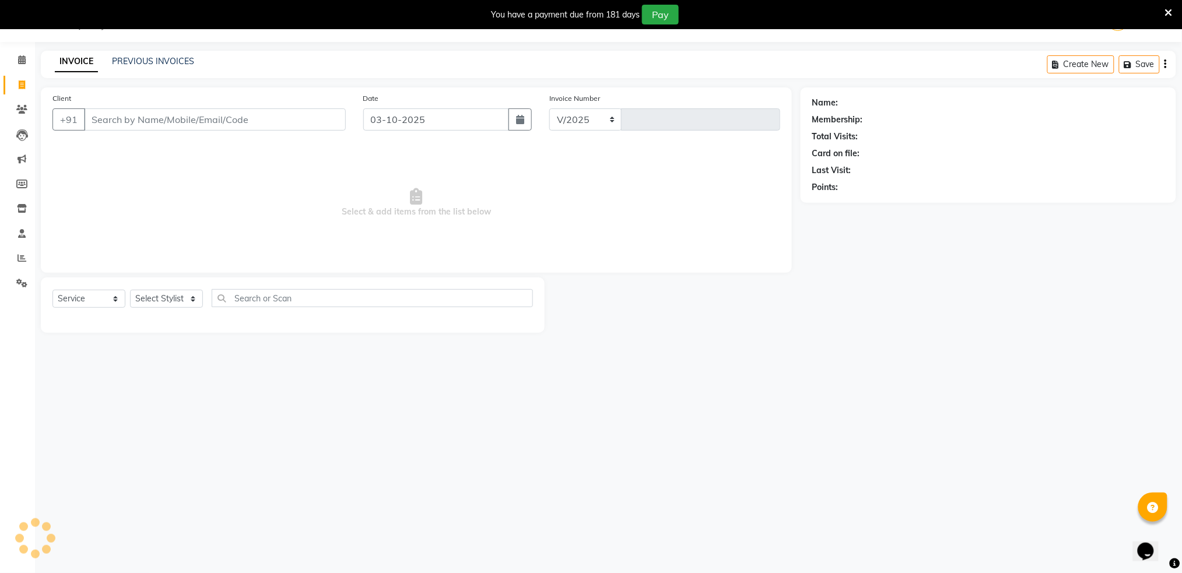
select select "672"
type input "1599"
